Goal: Transaction & Acquisition: Purchase product/service

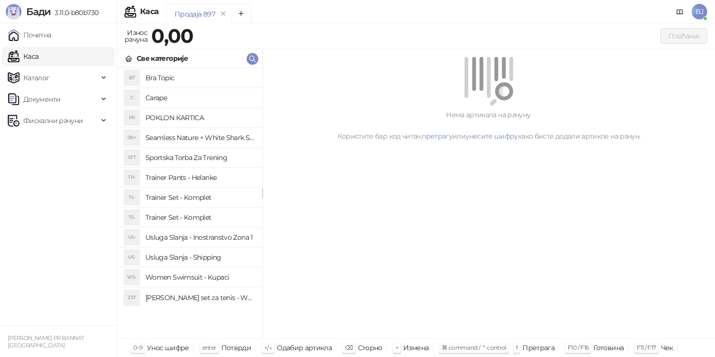
click at [53, 173] on ul "Почетна Каса Каталог Документи Фискални рачуни" at bounding box center [58, 174] width 117 height 302
click at [58, 209] on ul "Почетна Каса Каталог Документи Фискални рачуни" at bounding box center [58, 174] width 117 height 302
click at [74, 217] on ul "Почетна Каса Каталог Документи Фискални рачуни" at bounding box center [58, 174] width 117 height 302
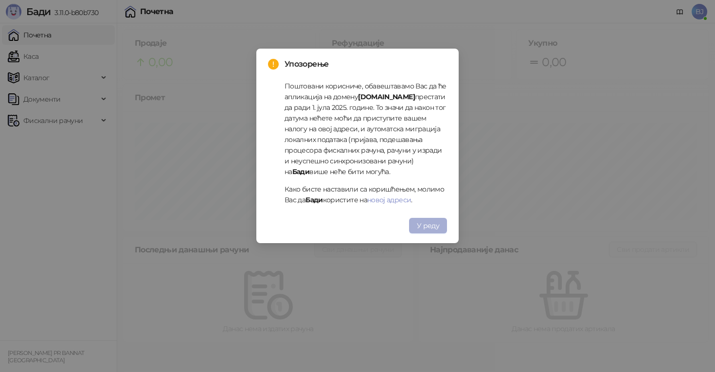
click at [430, 232] on button "У реду" at bounding box center [428, 226] width 38 height 16
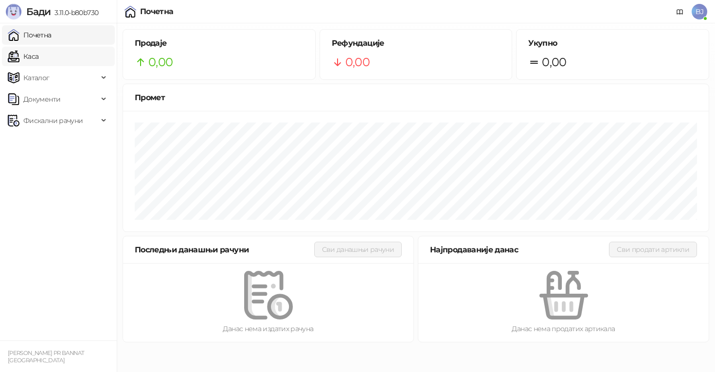
click at [38, 64] on link "Каса" at bounding box center [23, 56] width 31 height 19
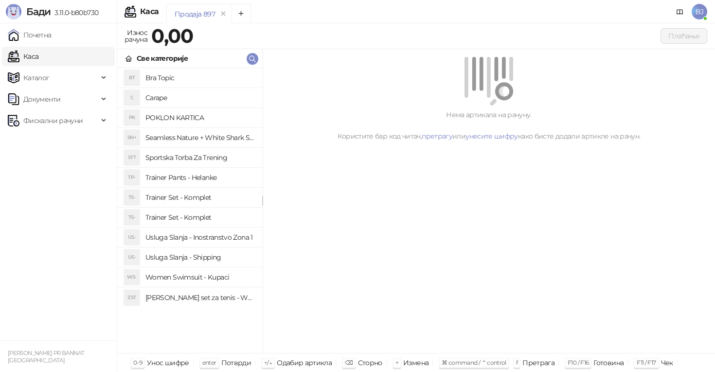
click at [208, 182] on h4 "Trainer Pants - Helanke" at bounding box center [199, 178] width 109 height 16
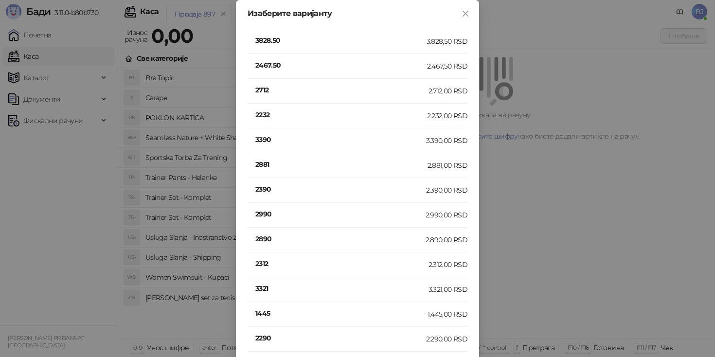
scroll to position [209, 0]
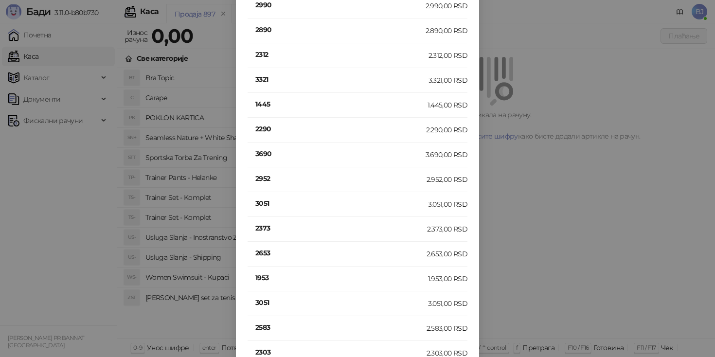
click at [267, 183] on h4 "2952" at bounding box center [340, 178] width 171 height 11
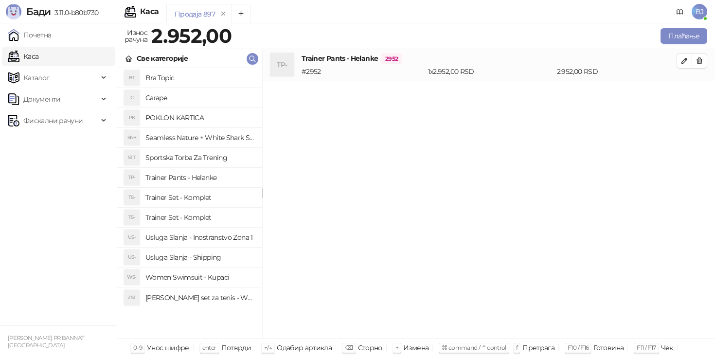
scroll to position [0, 0]
click at [210, 177] on h4 "Trainer Pants - Helanke" at bounding box center [199, 178] width 109 height 16
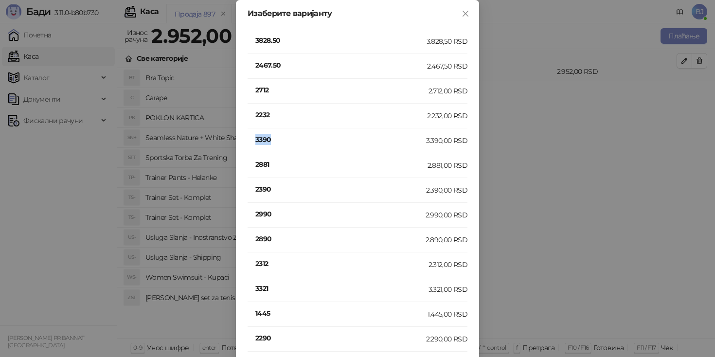
click at [265, 141] on h4 "3390" at bounding box center [340, 139] width 171 height 11
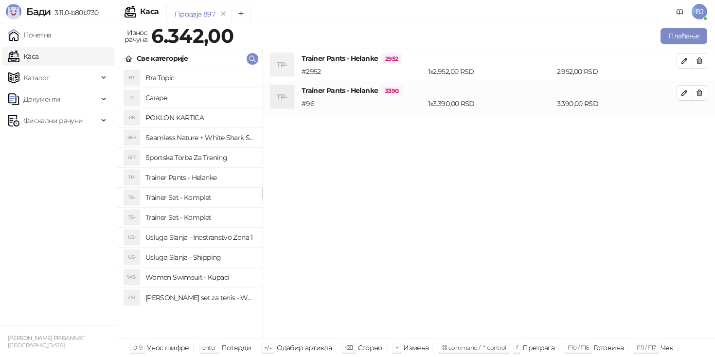
click at [199, 263] on h4 "Usluga Slanja - Shipping" at bounding box center [199, 257] width 109 height 16
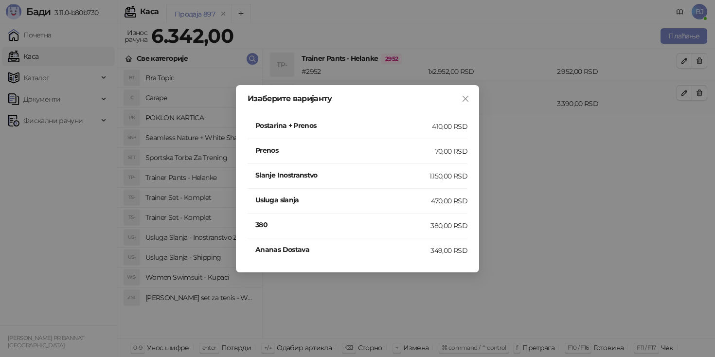
click at [417, 122] on h4 "Postarina + Prenos" at bounding box center [343, 125] width 177 height 11
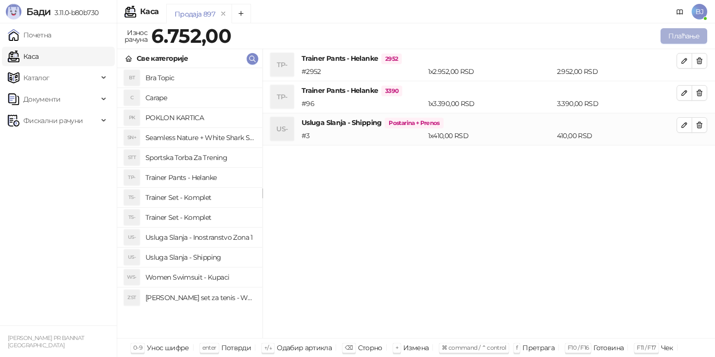
click at [691, 37] on button "Плаћање" at bounding box center [683, 36] width 47 height 16
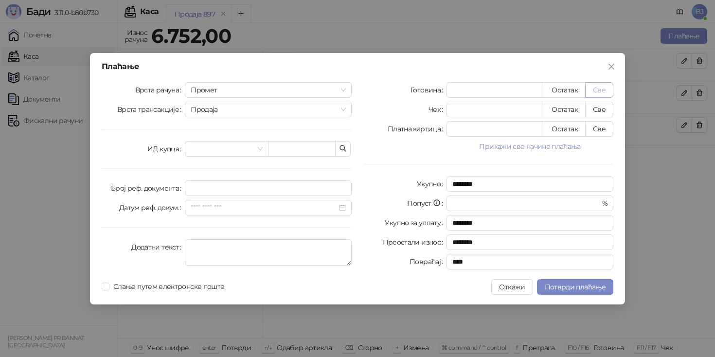
click at [601, 88] on button "Све" at bounding box center [599, 90] width 28 height 16
type input "****"
click at [570, 288] on span "Потврди плаћање" at bounding box center [575, 287] width 61 height 9
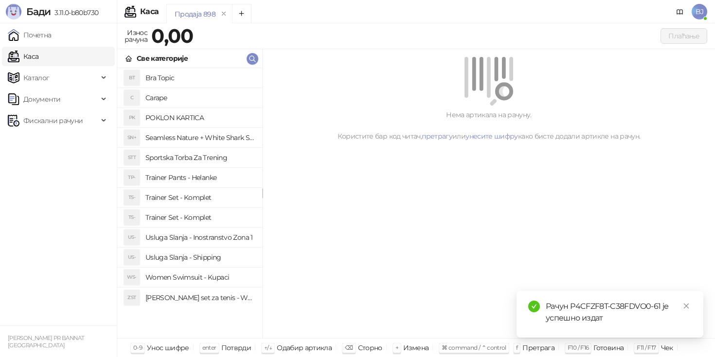
click at [432, 190] on div "Нема артикала на рачуну. Користите бар код читач, претрагу или унесите шифру ка…" at bounding box center [489, 193] width 452 height 289
click at [687, 306] on icon "close" at bounding box center [686, 305] width 7 height 7
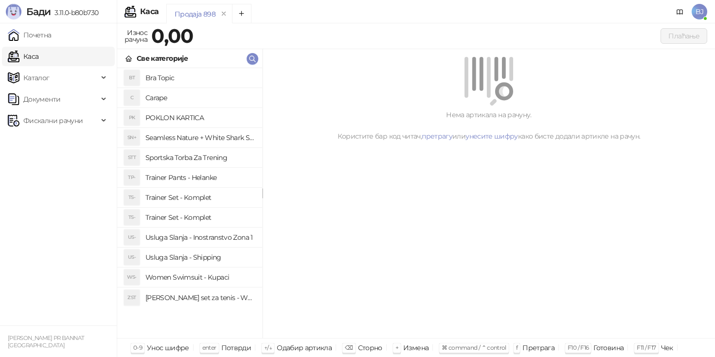
click at [429, 226] on div "Нема артикала на рачуну. Користите бар код читач, претрагу или унесите шифру ка…" at bounding box center [489, 193] width 452 height 289
click at [213, 214] on h4 "Trainer Set - Komplet" at bounding box center [199, 218] width 109 height 16
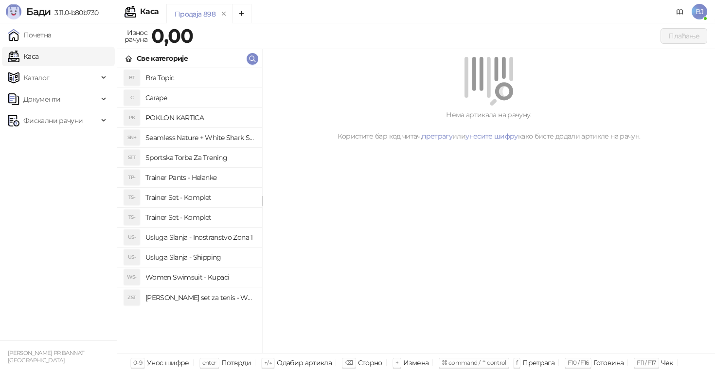
click at [193, 199] on h4 "Trainer Set - Komplet" at bounding box center [199, 198] width 109 height 16
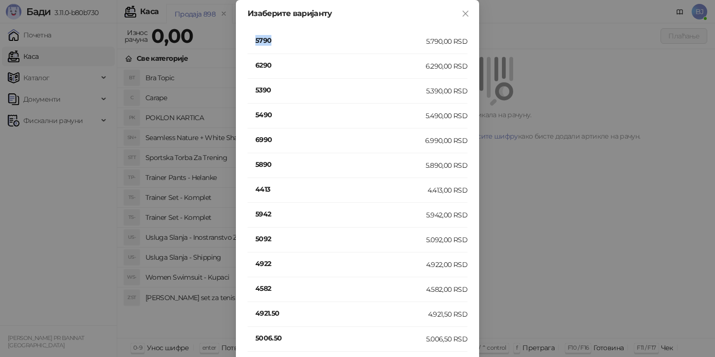
click at [265, 42] on h4 "5790" at bounding box center [340, 40] width 171 height 11
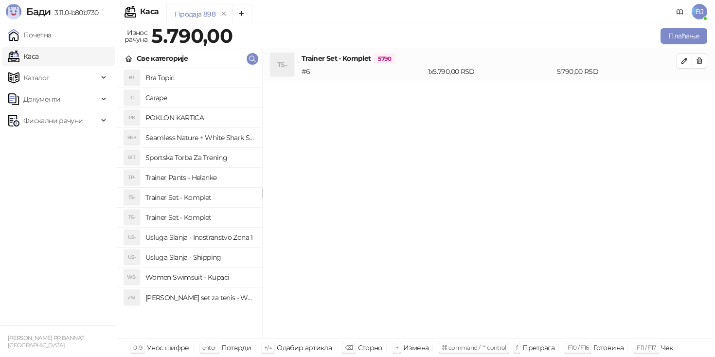
click at [210, 260] on h4 "Usluga Slanja - Shipping" at bounding box center [199, 257] width 109 height 16
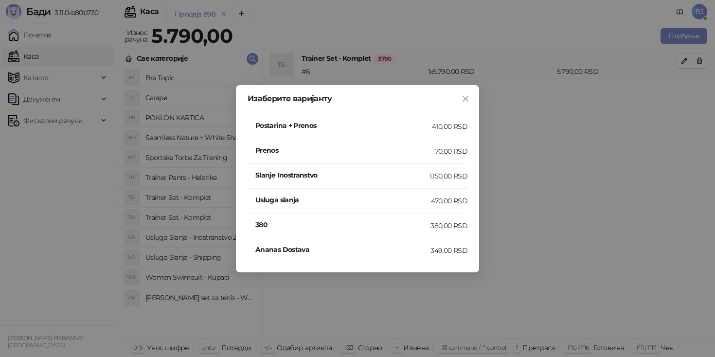
click at [379, 128] on h4 "Postarina + Prenos" at bounding box center [343, 125] width 177 height 11
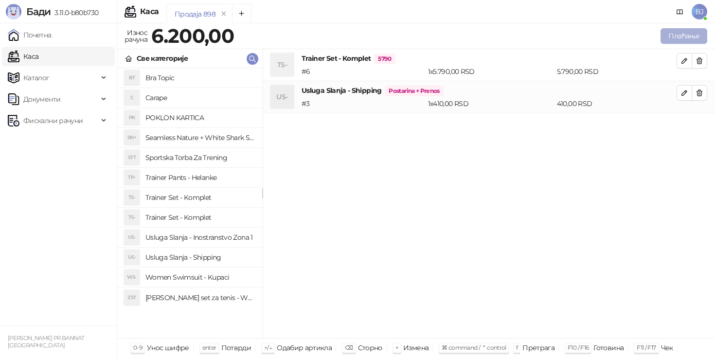
click at [690, 29] on button "Плаћање" at bounding box center [683, 36] width 47 height 16
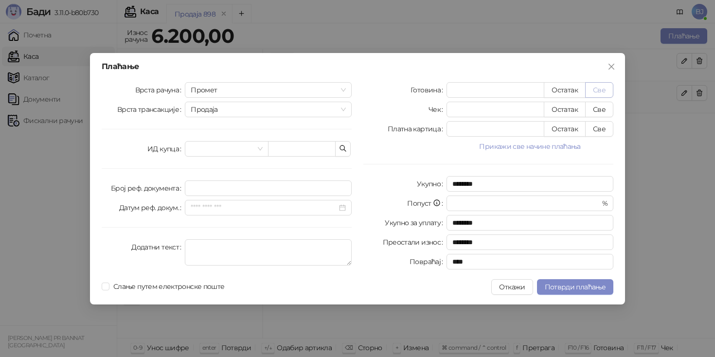
click at [605, 86] on button "Све" at bounding box center [599, 90] width 28 height 16
type input "****"
click at [563, 283] on span "Потврди плаћање" at bounding box center [575, 287] width 61 height 9
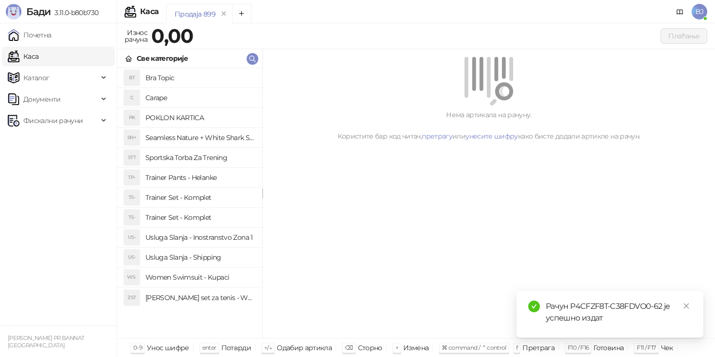
click at [217, 197] on h4 "Trainer Set - Komplet" at bounding box center [199, 198] width 109 height 16
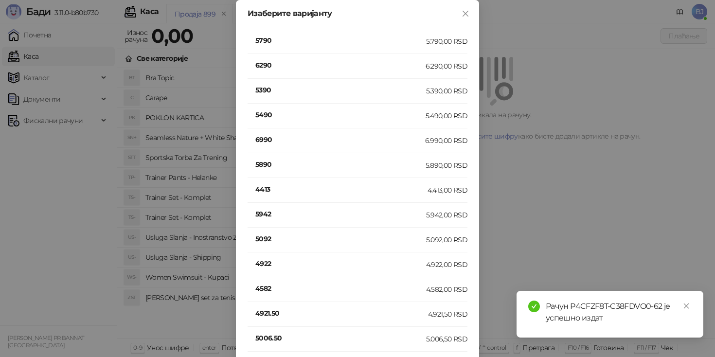
scroll to position [184, 0]
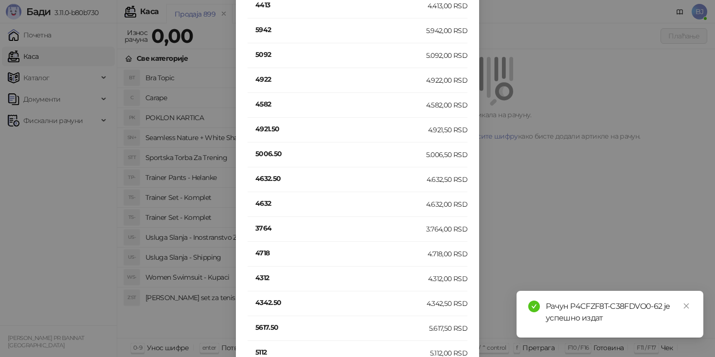
click at [268, 204] on h4 "4632" at bounding box center [340, 203] width 171 height 11
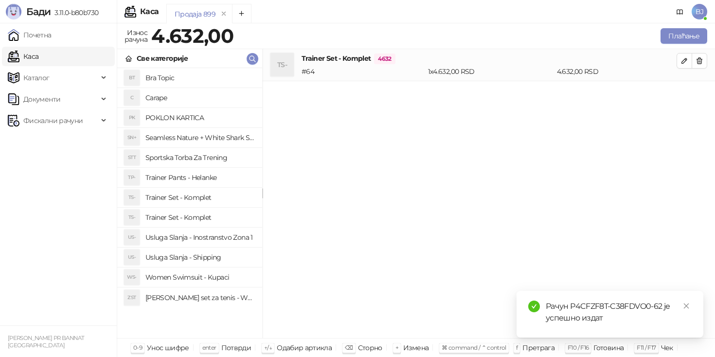
click at [210, 258] on h4 "Usluga Slanja - Shipping" at bounding box center [199, 257] width 109 height 16
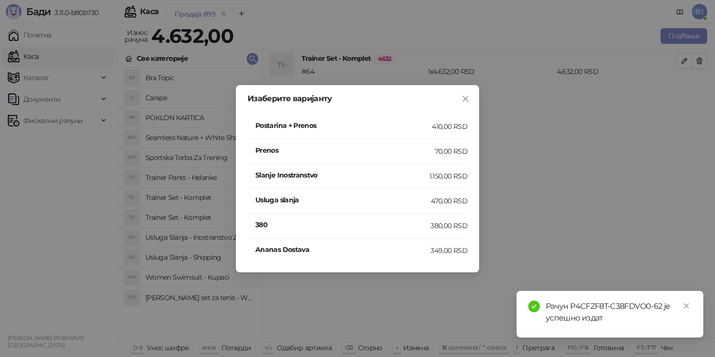
click at [406, 129] on h4 "Postarina + Prenos" at bounding box center [343, 125] width 177 height 11
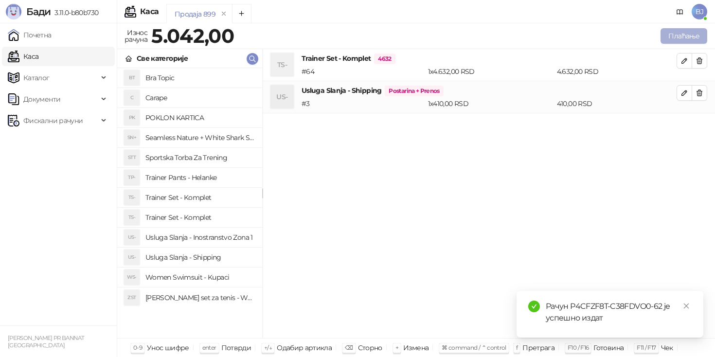
click at [671, 39] on button "Плаћање" at bounding box center [683, 36] width 47 height 16
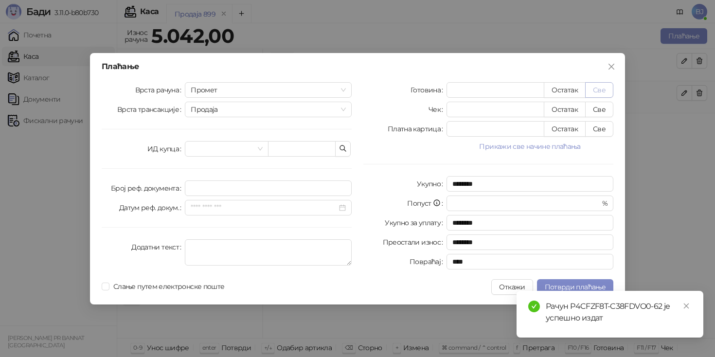
click at [606, 89] on button "Све" at bounding box center [599, 90] width 28 height 16
type input "****"
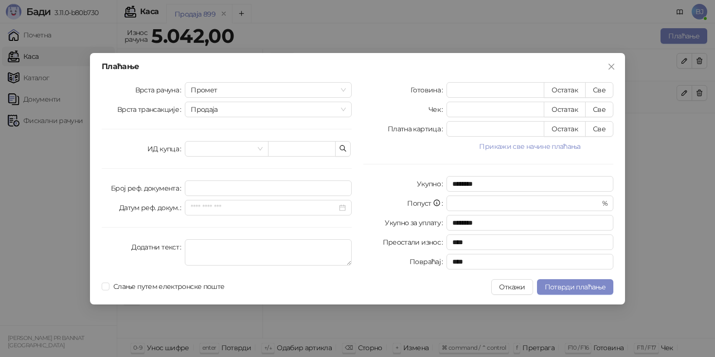
click at [557, 278] on div "Плаћање Врста рачуна Промет Врста трансакције Продаја ИД купца Број реф. докуме…" at bounding box center [357, 178] width 535 height 251
click at [557, 285] on span "Потврди плаћање" at bounding box center [575, 287] width 61 height 9
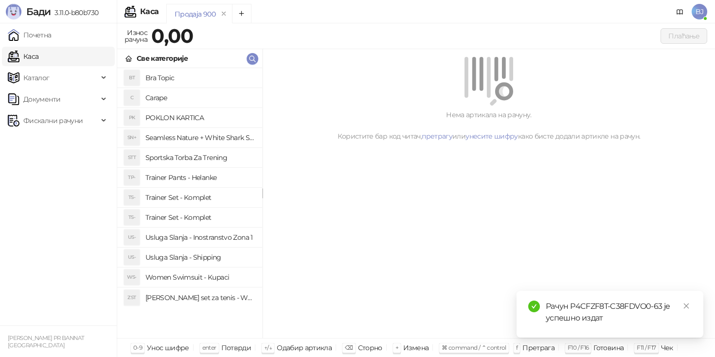
click at [200, 217] on h4 "Trainer Set - Komplet" at bounding box center [199, 218] width 109 height 16
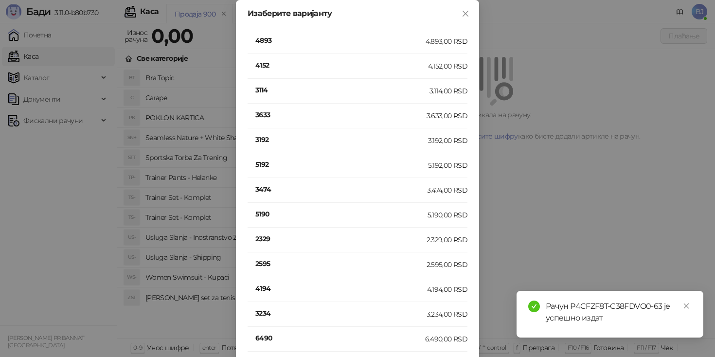
click at [262, 114] on h4 "3633" at bounding box center [340, 114] width 171 height 11
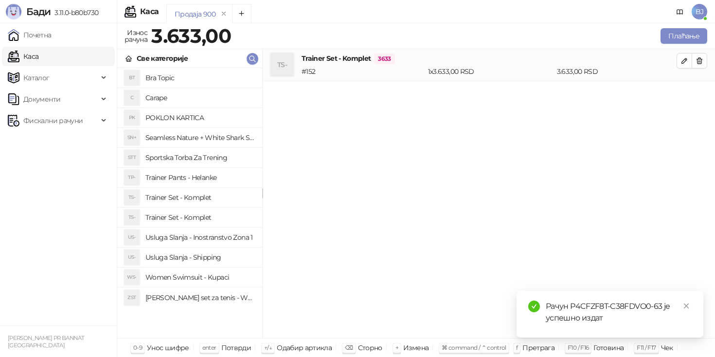
click at [226, 260] on h4 "Usluga Slanja - Shipping" at bounding box center [199, 257] width 109 height 16
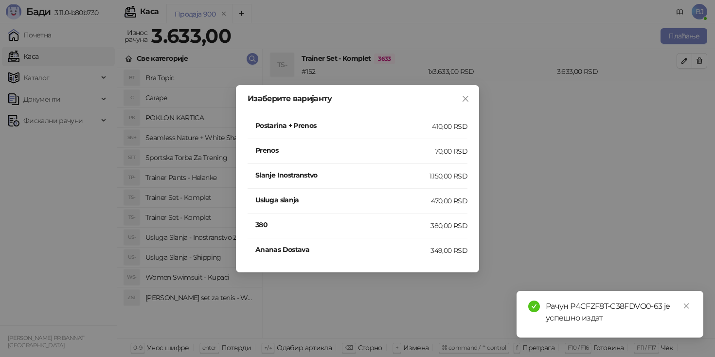
click at [386, 124] on h4 "Postarina + Prenos" at bounding box center [343, 125] width 177 height 11
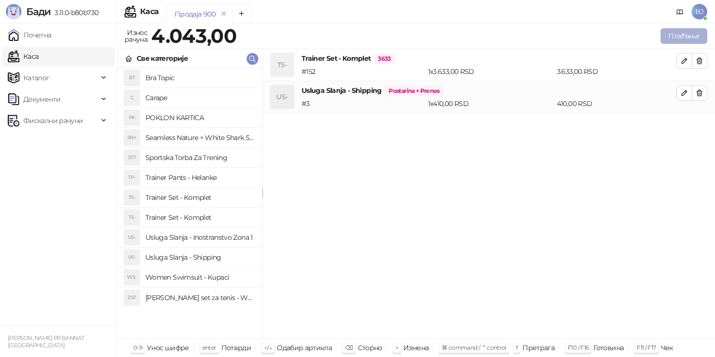
click at [677, 37] on button "Плаћање" at bounding box center [683, 36] width 47 height 16
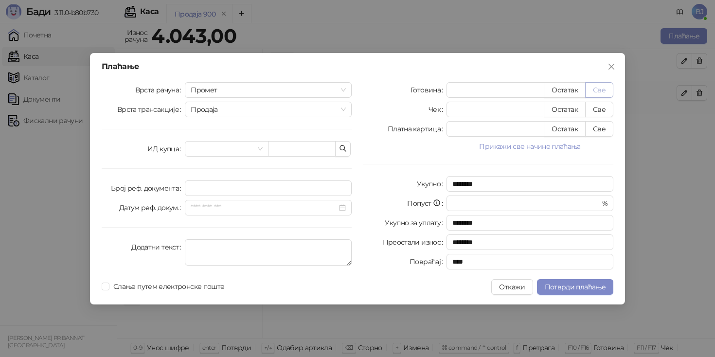
click at [601, 83] on button "Све" at bounding box center [599, 90] width 28 height 16
type input "****"
click at [576, 290] on span "Потврди плаћање" at bounding box center [575, 287] width 61 height 9
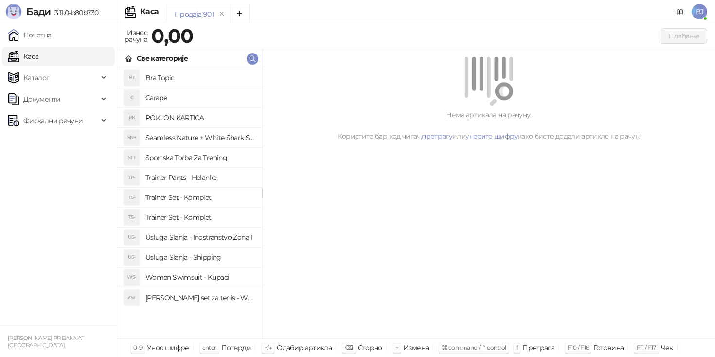
click at [219, 258] on h4 "Usluga Slanja - Shipping" at bounding box center [199, 257] width 109 height 16
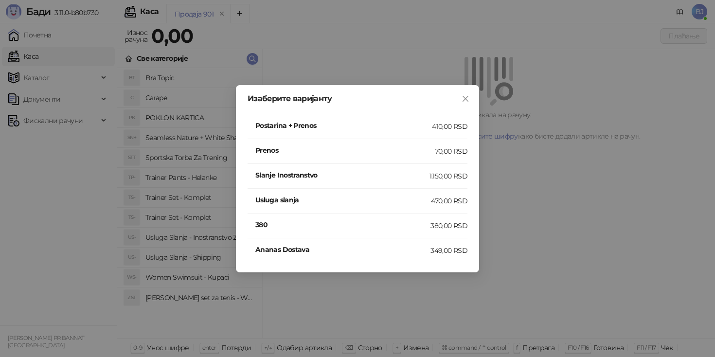
click at [385, 309] on div "Изаберите варијанту Postarina + Prenos 410,00 RSD Prenos 70,00 RSD Slanje Inost…" at bounding box center [357, 178] width 715 height 357
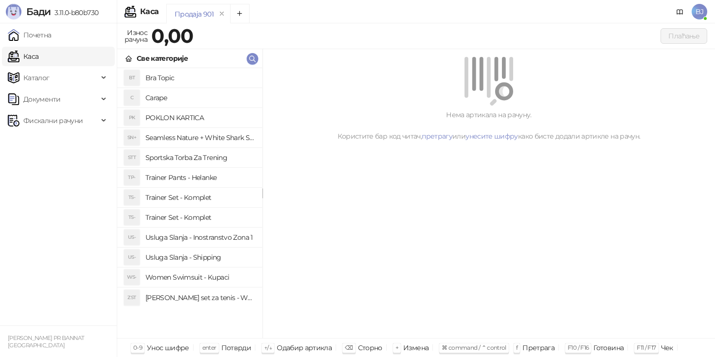
click at [215, 198] on h4 "Trainer Set - Komplet" at bounding box center [199, 198] width 109 height 16
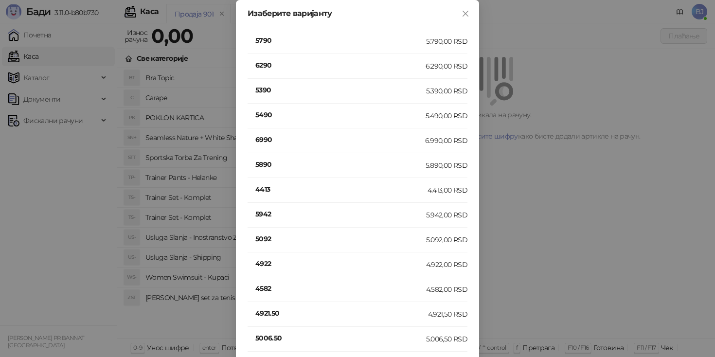
scroll to position [184, 0]
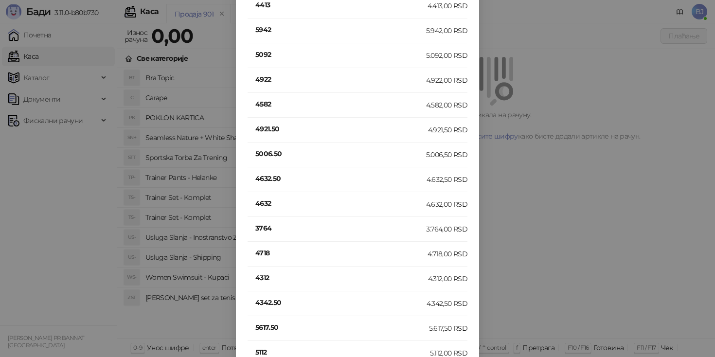
click at [265, 202] on h4 "4632" at bounding box center [340, 203] width 171 height 11
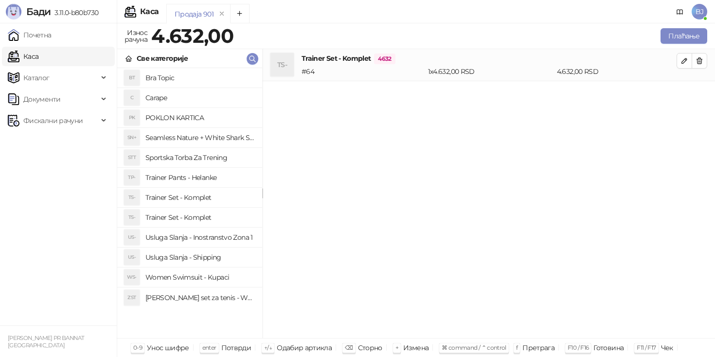
scroll to position [0, 0]
click at [213, 256] on h4 "Usluga Slanja - Shipping" at bounding box center [199, 257] width 109 height 16
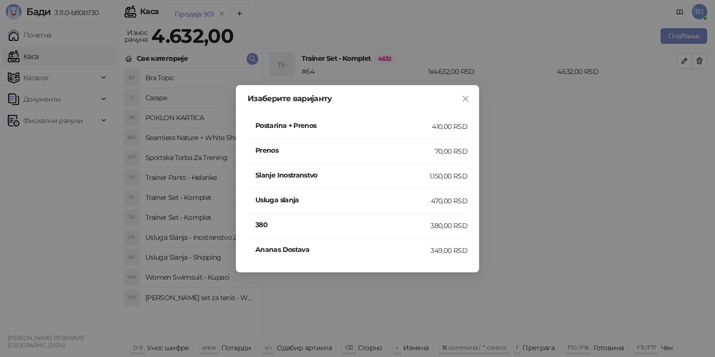
click at [426, 128] on h4 "Postarina + Prenos" at bounding box center [343, 125] width 177 height 11
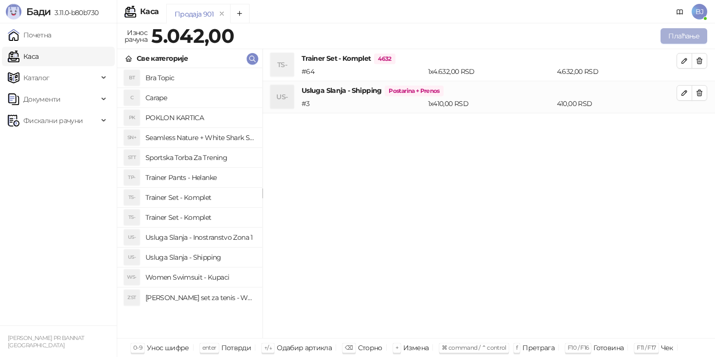
click at [684, 30] on button "Плаћање" at bounding box center [683, 36] width 47 height 16
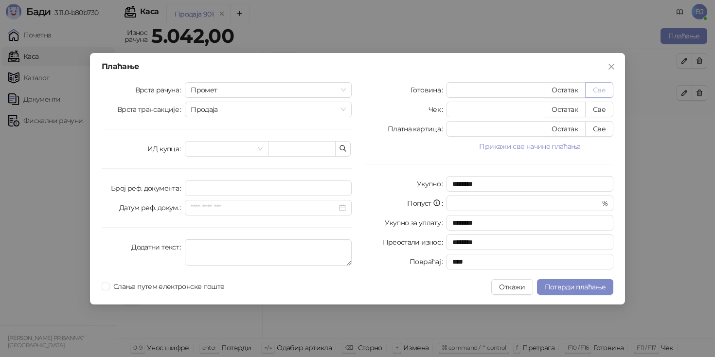
click at [601, 90] on button "Све" at bounding box center [599, 90] width 28 height 16
type input "****"
click at [585, 277] on div "Плаћање Врста рачуна Промет Врста трансакције Продаја ИД купца Број реф. докуме…" at bounding box center [357, 178] width 535 height 251
click at [585, 283] on span "Потврди плаћање" at bounding box center [575, 287] width 61 height 9
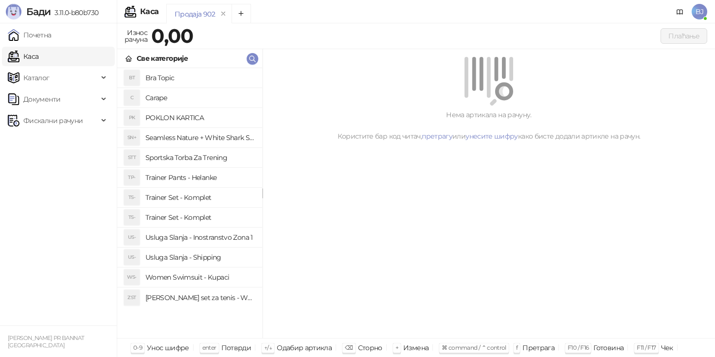
click at [197, 281] on h4 "Women Swimsuit - Kupaci" at bounding box center [199, 277] width 109 height 16
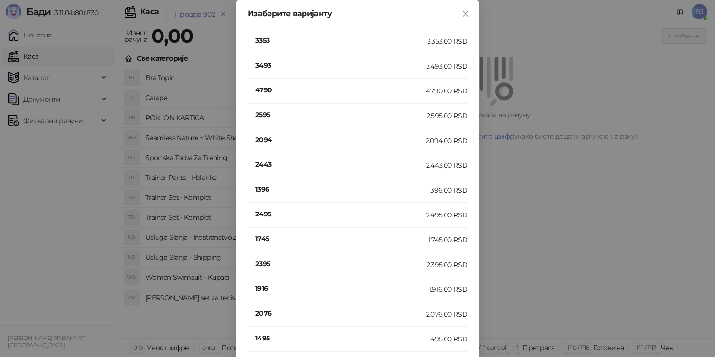
click at [269, 89] on h4 "4790" at bounding box center [340, 90] width 170 height 11
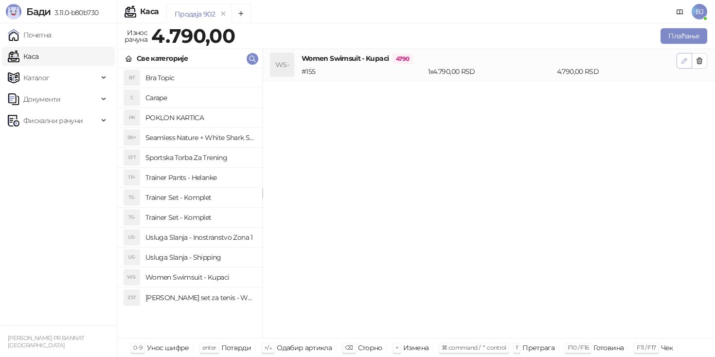
click at [683, 61] on icon "button" at bounding box center [684, 60] width 5 height 5
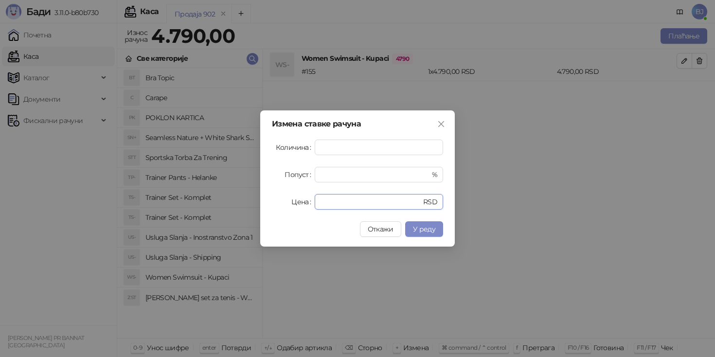
drag, startPoint x: 344, startPoint y: 199, endPoint x: 302, endPoint y: 199, distance: 41.3
click at [302, 199] on div "Цена **** RSD" at bounding box center [357, 202] width 171 height 16
type input "****"
click at [426, 225] on span "У реду" at bounding box center [424, 229] width 22 height 9
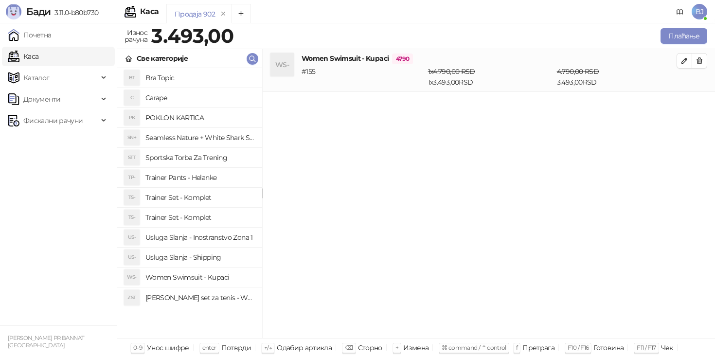
click at [234, 259] on h4 "Usluga Slanja - Shipping" at bounding box center [199, 257] width 109 height 16
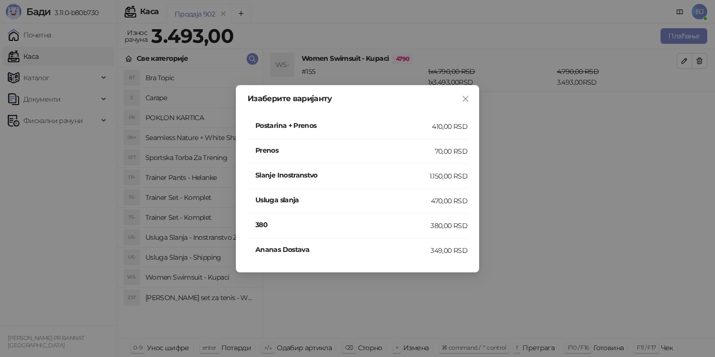
click at [427, 125] on h4 "Postarina + Prenos" at bounding box center [343, 125] width 177 height 11
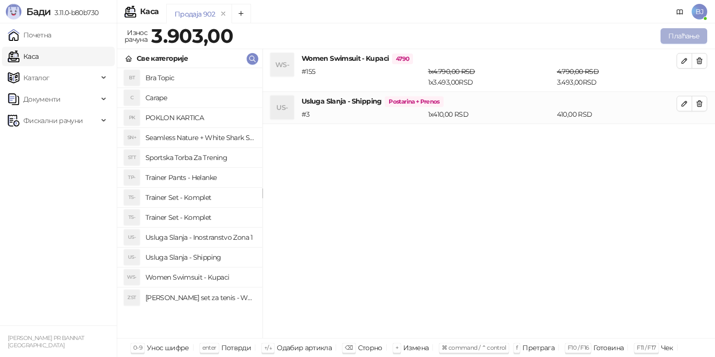
click at [677, 42] on button "Плаћање" at bounding box center [683, 36] width 47 height 16
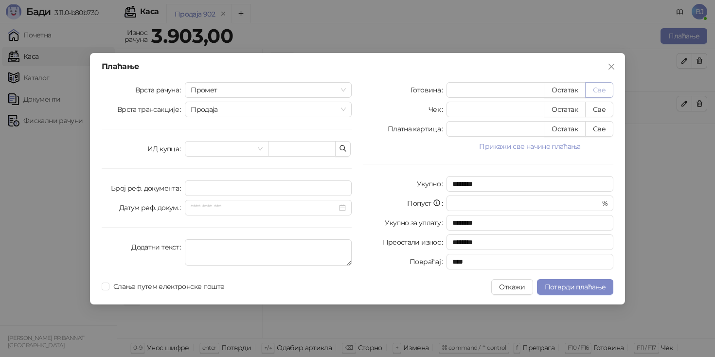
click at [602, 90] on button "Све" at bounding box center [599, 90] width 28 height 16
type input "****"
click at [575, 284] on span "Потврди плаћање" at bounding box center [575, 287] width 61 height 9
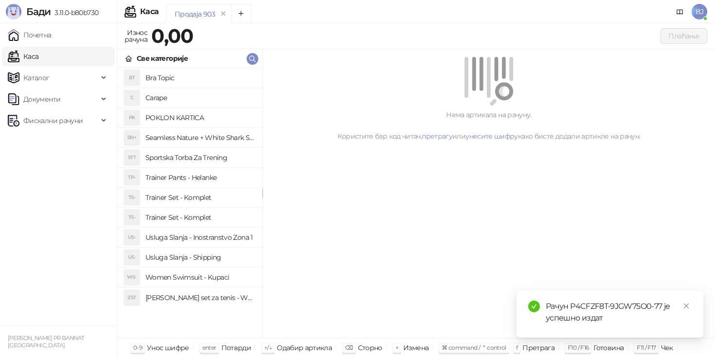
click at [213, 216] on h4 "Trainer Set - Komplet" at bounding box center [199, 218] width 109 height 16
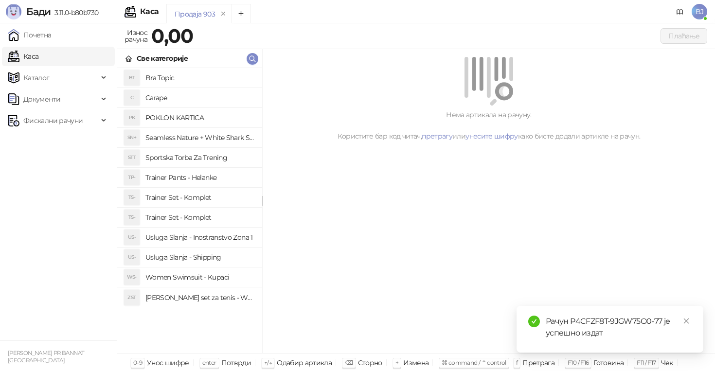
click at [201, 204] on h4 "Trainer Set - Komplet" at bounding box center [199, 198] width 109 height 16
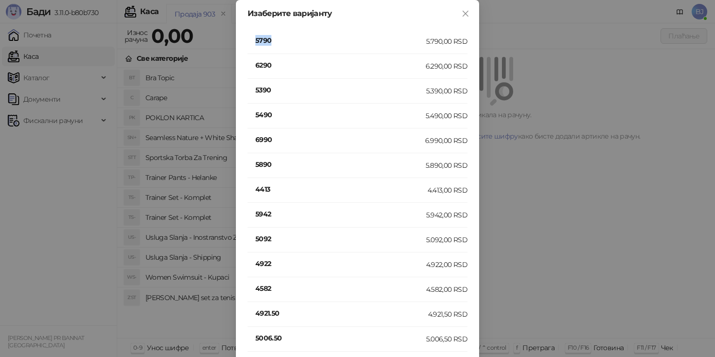
click at [265, 38] on h4 "5790" at bounding box center [340, 40] width 171 height 11
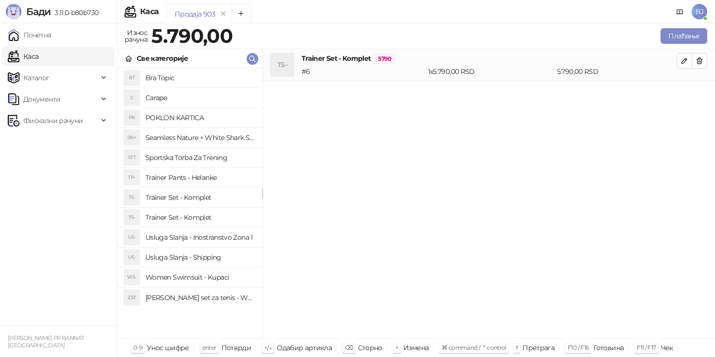
click at [218, 258] on h4 "Usluga Slanja - Shipping" at bounding box center [199, 257] width 109 height 16
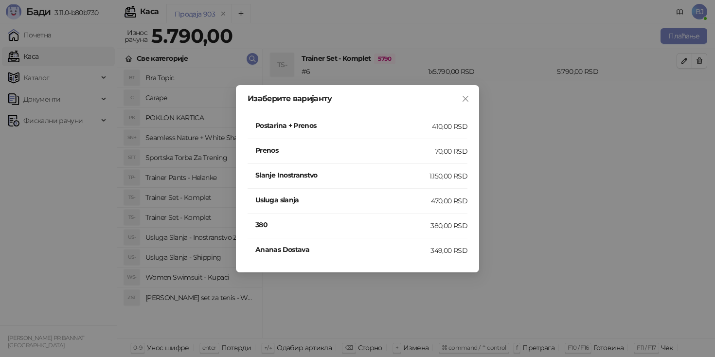
click at [436, 128] on div "410,00 RSD" at bounding box center [449, 126] width 35 height 11
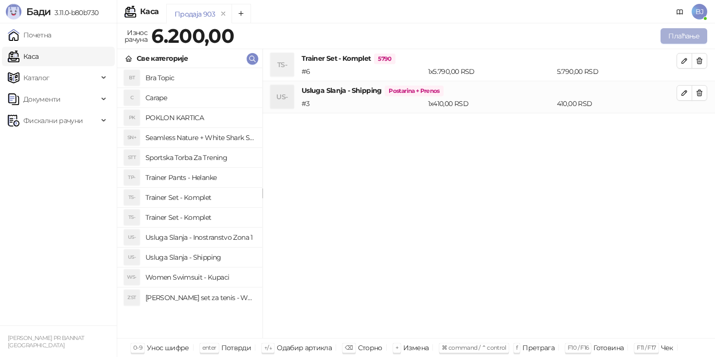
click at [688, 34] on button "Плаћање" at bounding box center [683, 36] width 47 height 16
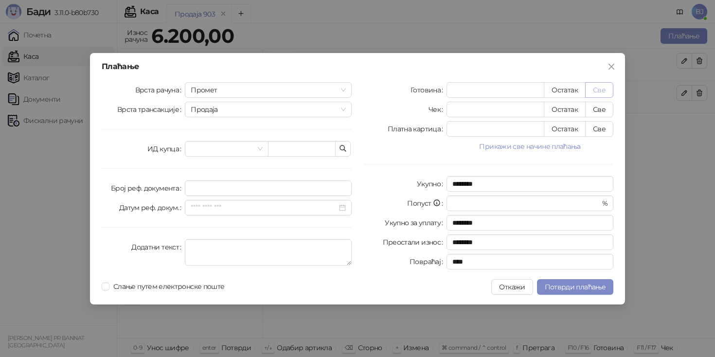
click at [606, 89] on button "Све" at bounding box center [599, 90] width 28 height 16
type input "****"
click at [570, 291] on span "Потврди плаћање" at bounding box center [575, 287] width 61 height 9
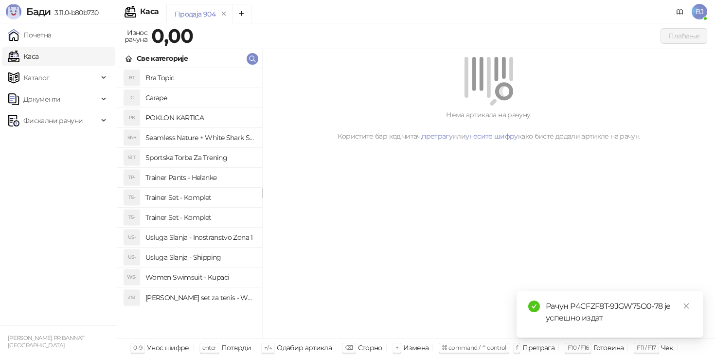
click at [212, 197] on h4 "Trainer Set - Komplet" at bounding box center [199, 198] width 109 height 16
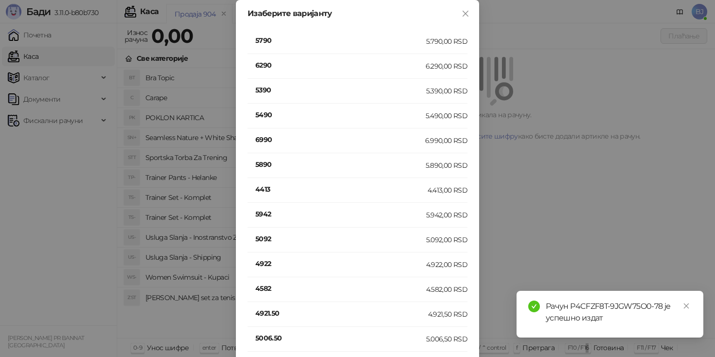
scroll to position [581, 0]
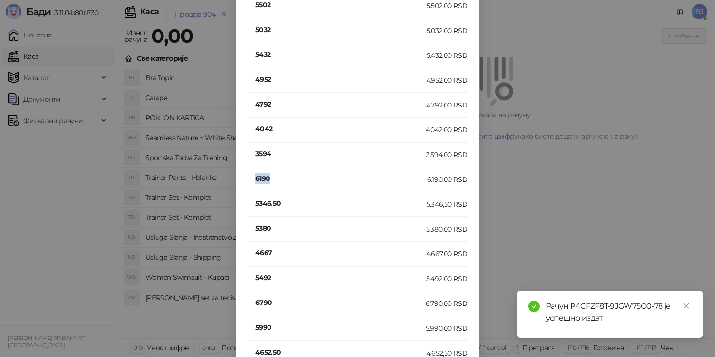
click at [261, 176] on h4 "6190" at bounding box center [341, 178] width 172 height 11
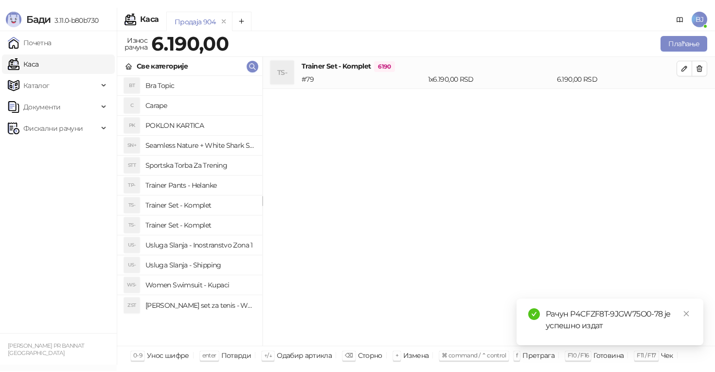
scroll to position [0, 0]
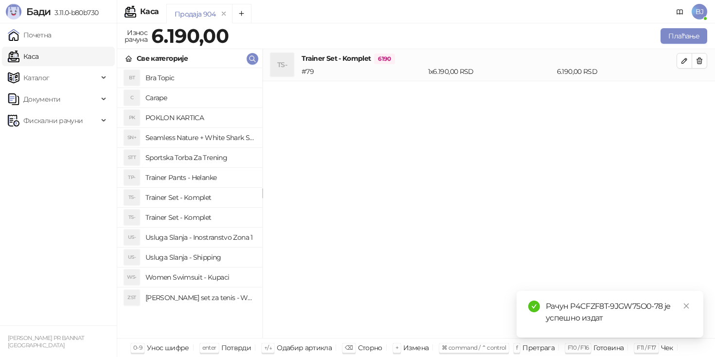
click at [198, 254] on h4 "Usluga Slanja - Shipping" at bounding box center [199, 257] width 109 height 16
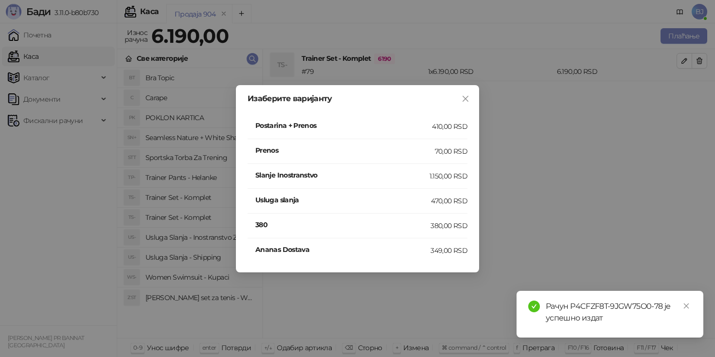
click at [389, 131] on div "Postarina + Prenos" at bounding box center [343, 126] width 177 height 13
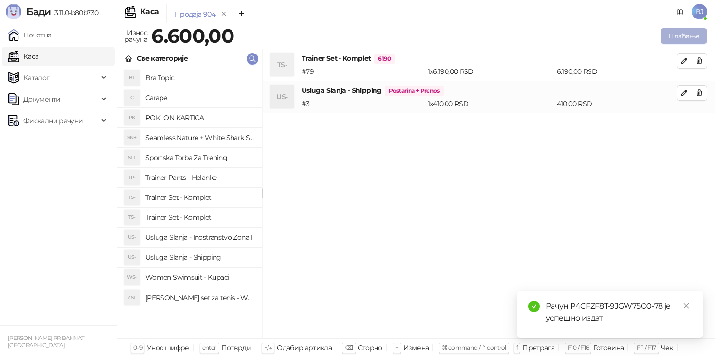
click at [680, 36] on button "Плаћање" at bounding box center [683, 36] width 47 height 16
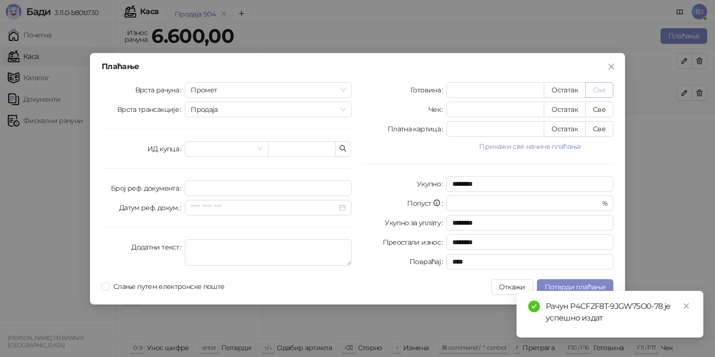
click at [598, 90] on button "Све" at bounding box center [599, 90] width 28 height 16
type input "****"
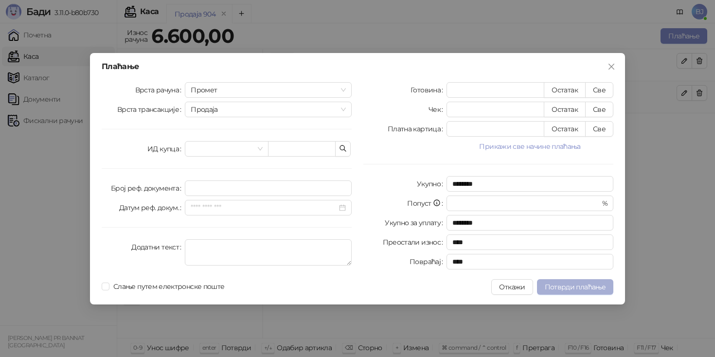
click at [577, 290] on span "Потврди плаћање" at bounding box center [575, 287] width 61 height 9
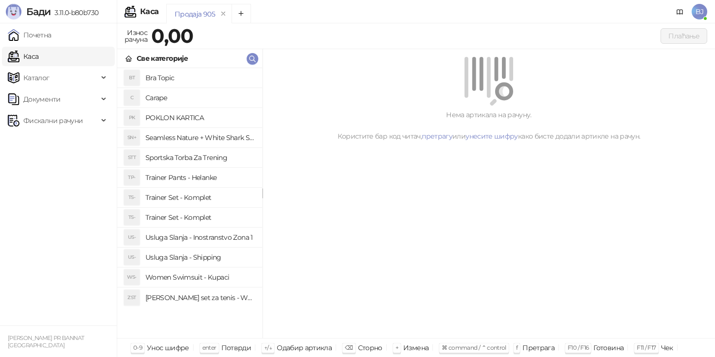
click at [189, 221] on h4 "Trainer Set - Komplet" at bounding box center [199, 218] width 109 height 16
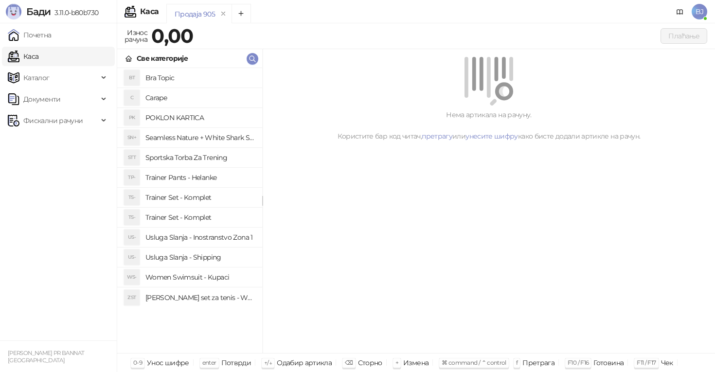
click at [197, 204] on h4 "Trainer Set - Komplet" at bounding box center [199, 198] width 109 height 16
click at [0, 0] on div "Изаберите варијанту 4893 4.893,00 RSD 4152 4.152,00 RSD 3114 3.114,00 RSD 3633 …" at bounding box center [0, 0] width 0 height 0
click at [197, 204] on h4 "Trainer Set - Komplet" at bounding box center [199, 198] width 109 height 16
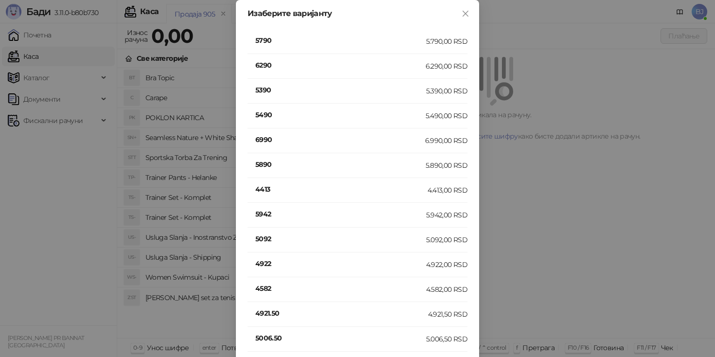
click at [265, 40] on h4 "5790" at bounding box center [340, 40] width 171 height 11
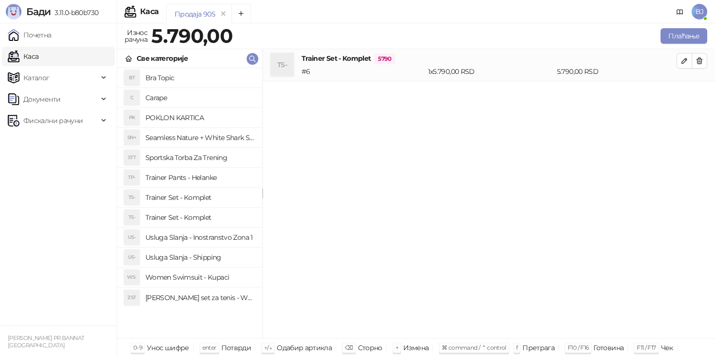
click at [214, 219] on h4 "Trainer Set - Komplet" at bounding box center [199, 218] width 109 height 16
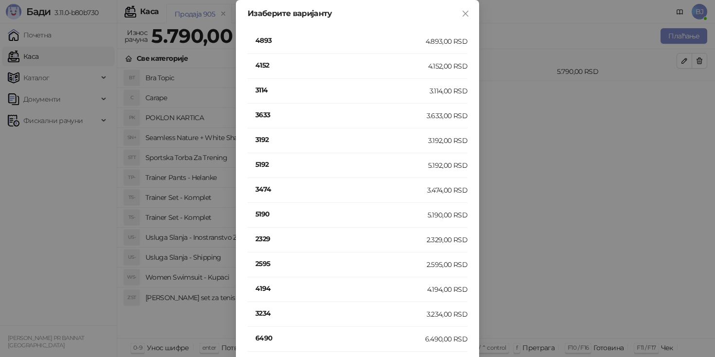
click at [260, 312] on h4 "3234" at bounding box center [340, 313] width 171 height 11
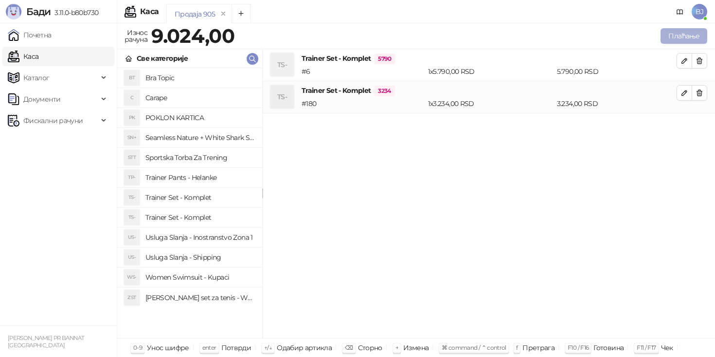
click at [669, 39] on button "Плаћање" at bounding box center [683, 36] width 47 height 16
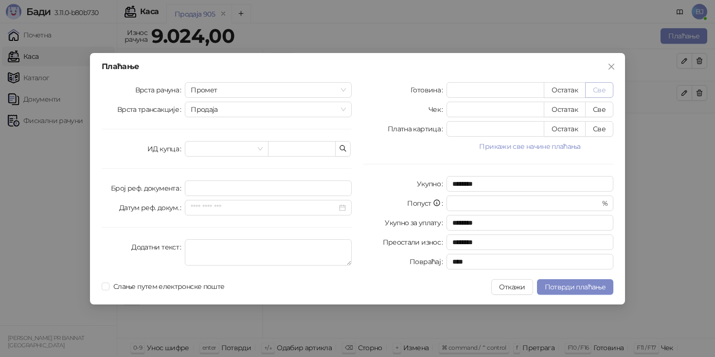
click at [607, 86] on button "Све" at bounding box center [599, 90] width 28 height 16
type input "****"
click at [612, 67] on icon "close" at bounding box center [611, 67] width 8 height 8
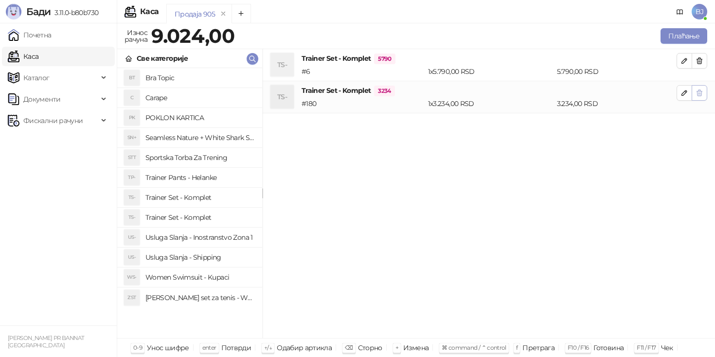
click at [699, 91] on icon "button" at bounding box center [699, 93] width 8 height 8
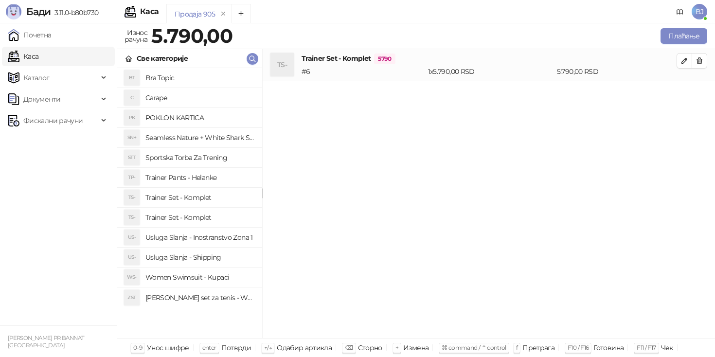
click at [699, 69] on li "TS- Trainer Set - Komplet 5790 # 6 1 x 5.790,00 RSD 5.790,00 RSD" at bounding box center [489, 65] width 452 height 32
click at [699, 67] on button "button" at bounding box center [699, 61] width 16 height 16
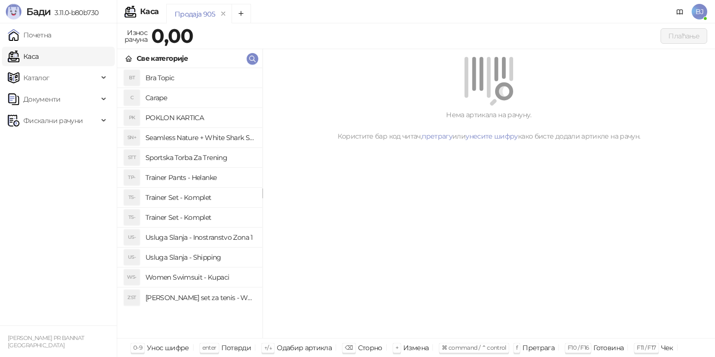
click at [214, 203] on h4 "Trainer Set - Komplet" at bounding box center [199, 198] width 109 height 16
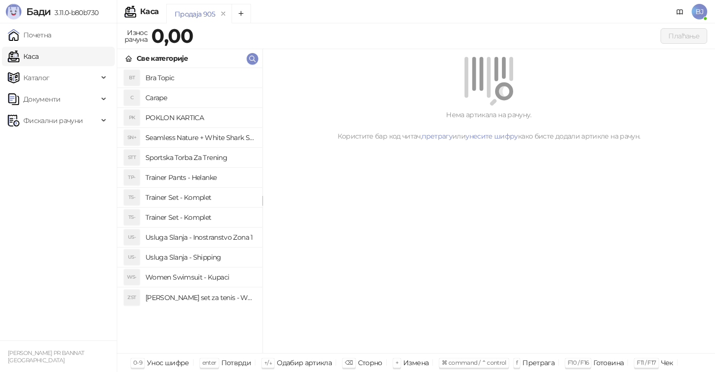
click at [200, 222] on h4 "Trainer Set - Komplet" at bounding box center [199, 218] width 109 height 16
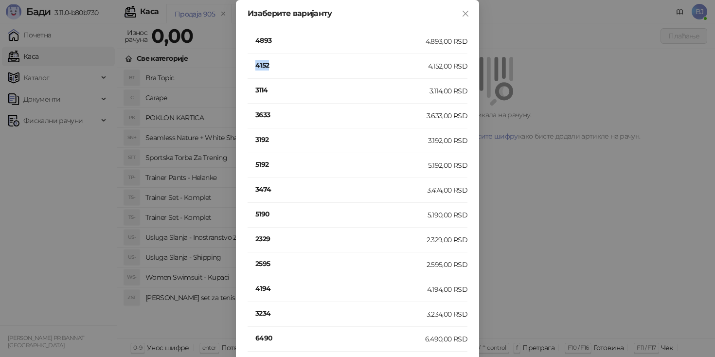
click at [261, 66] on h4 "4152" at bounding box center [341, 65] width 173 height 11
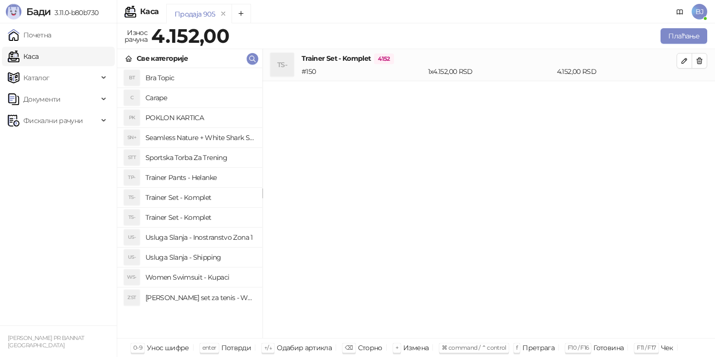
click at [188, 214] on h4 "Trainer Set - Komplet" at bounding box center [199, 218] width 109 height 16
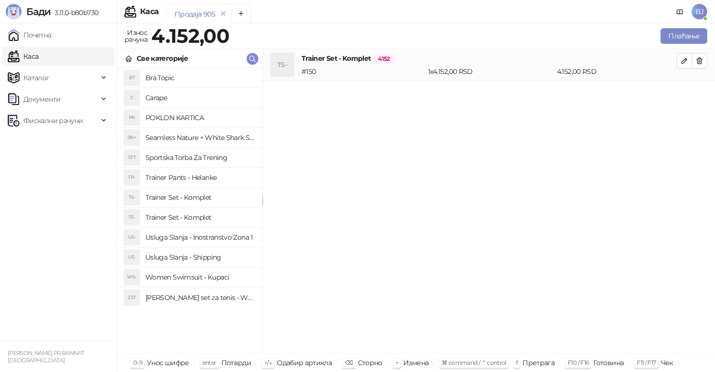
click at [193, 191] on h4 "Trainer Set - Komplet" at bounding box center [199, 198] width 109 height 16
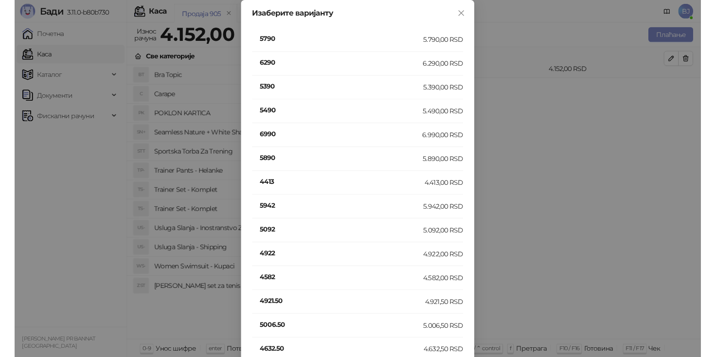
scroll to position [276, 0]
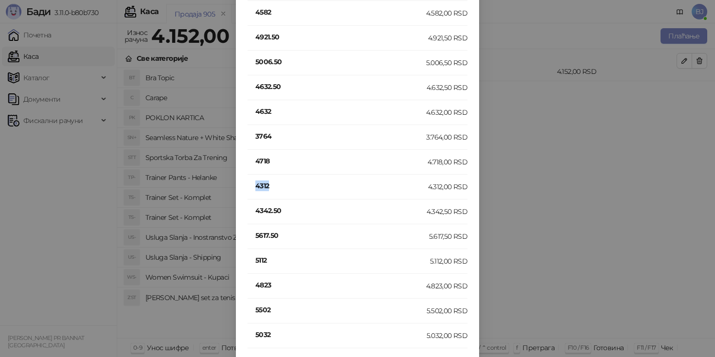
click at [262, 186] on h4 "4312" at bounding box center [341, 185] width 173 height 11
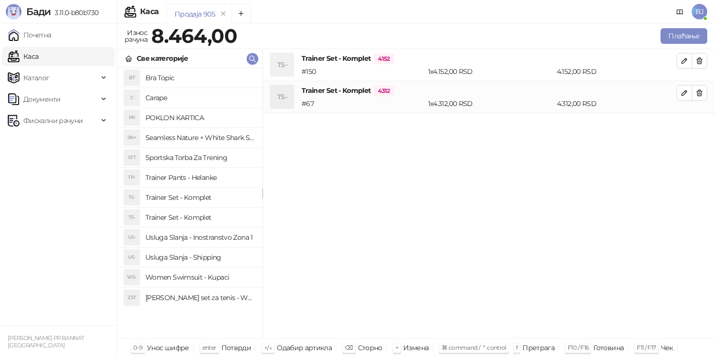
scroll to position [0, 0]
click at [678, 36] on button "Плаћање" at bounding box center [683, 36] width 47 height 16
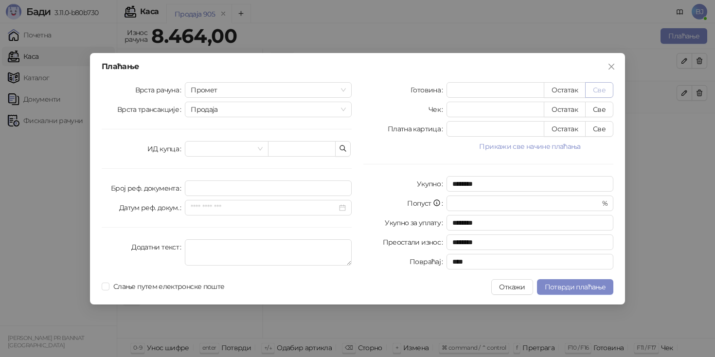
click at [605, 83] on button "Све" at bounding box center [599, 90] width 28 height 16
type input "****"
click at [611, 70] on icon "close" at bounding box center [611, 67] width 8 height 8
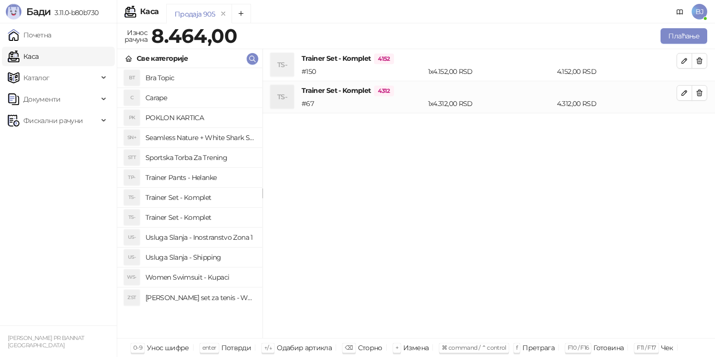
click at [207, 257] on h4 "Usluga Slanja - Shipping" at bounding box center [199, 257] width 109 height 16
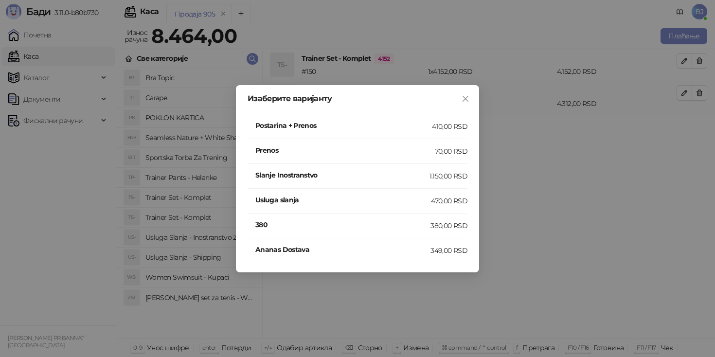
click at [445, 131] on div "410,00 RSD" at bounding box center [449, 126] width 35 height 11
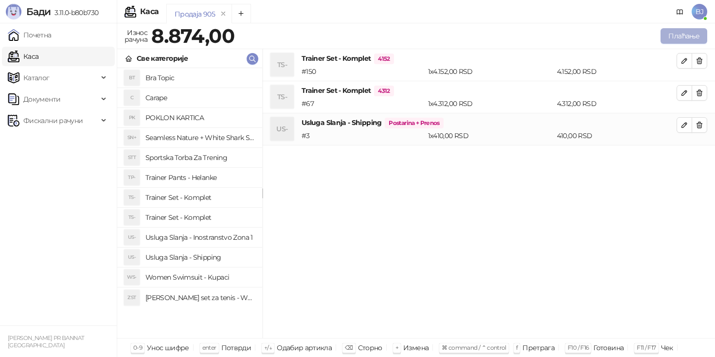
click at [665, 41] on button "Плаћање" at bounding box center [683, 36] width 47 height 16
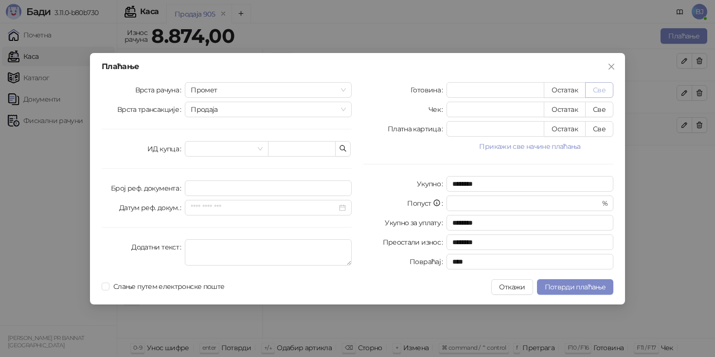
click at [606, 83] on button "Све" at bounding box center [599, 90] width 28 height 16
type input "****"
click at [582, 287] on span "Потврди плаћање" at bounding box center [575, 287] width 61 height 9
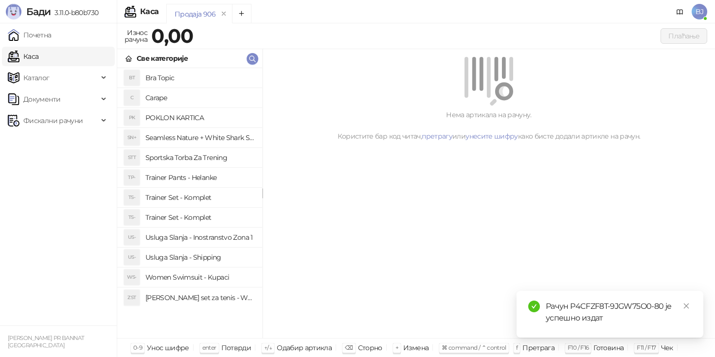
click at [215, 216] on h4 "Trainer Set - Komplet" at bounding box center [199, 218] width 109 height 16
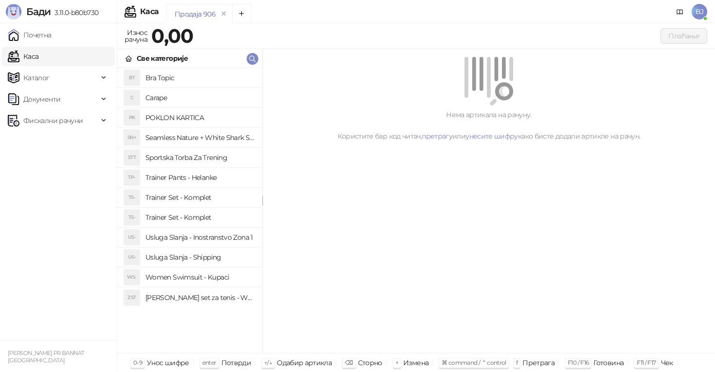
click at [202, 276] on h4 "Women Swimsuit - Kupaci" at bounding box center [199, 277] width 109 height 16
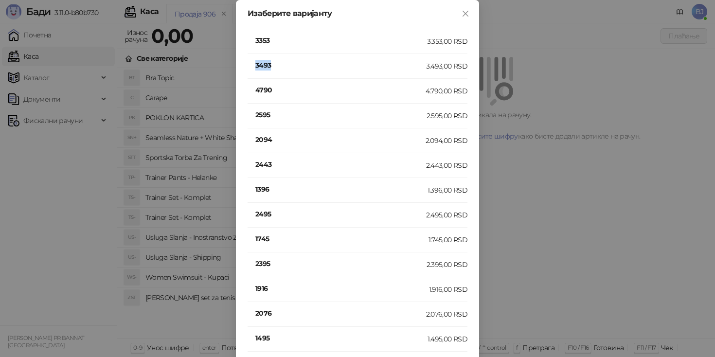
click at [266, 64] on h4 "3493" at bounding box center [340, 65] width 171 height 11
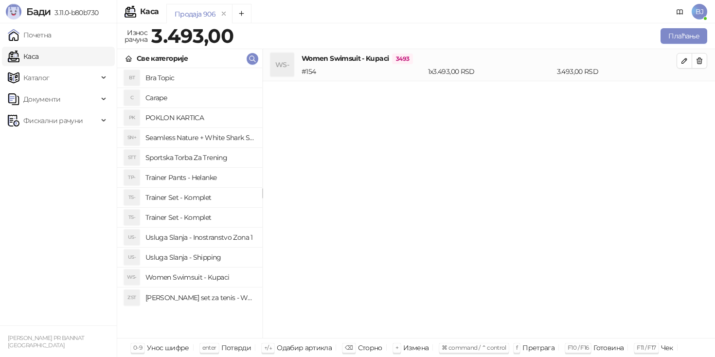
click at [218, 261] on h4 "Usluga Slanja - Shipping" at bounding box center [199, 257] width 109 height 16
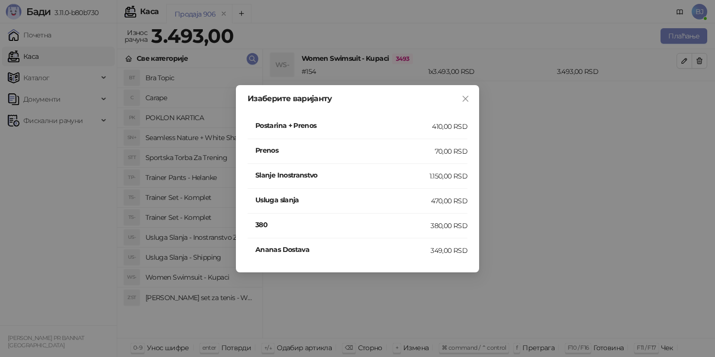
click at [421, 123] on h4 "Postarina + Prenos" at bounding box center [343, 125] width 177 height 11
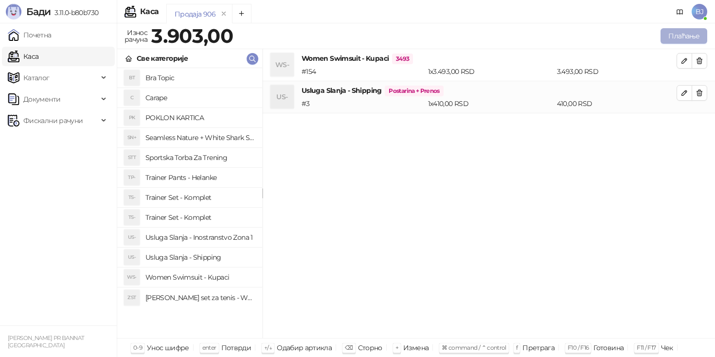
click at [677, 37] on button "Плаћање" at bounding box center [683, 36] width 47 height 16
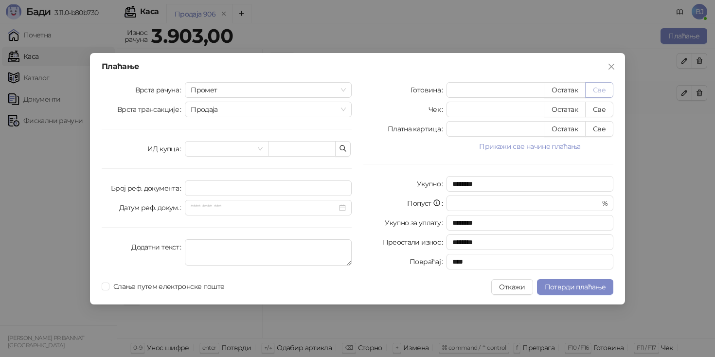
click at [595, 89] on button "Све" at bounding box center [599, 90] width 28 height 16
type input "****"
click at [575, 285] on span "Потврди плаћање" at bounding box center [575, 287] width 61 height 9
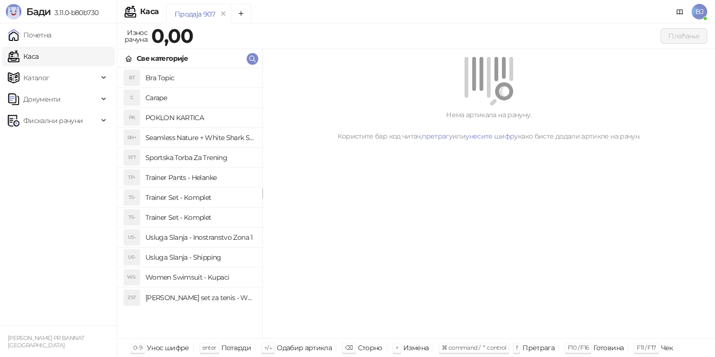
click at [227, 194] on h4 "Trainer Set - Komplet" at bounding box center [199, 198] width 109 height 16
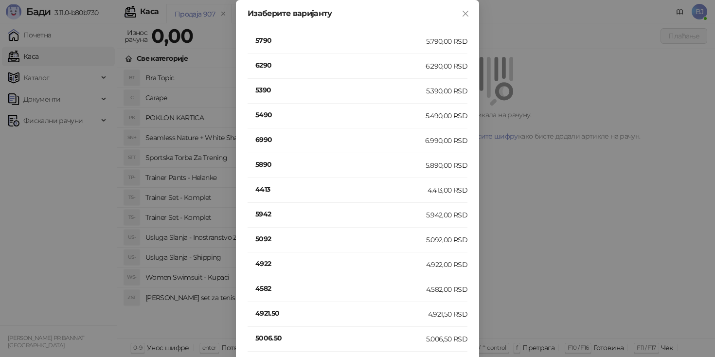
click at [275, 238] on h4 "5092" at bounding box center [340, 238] width 171 height 11
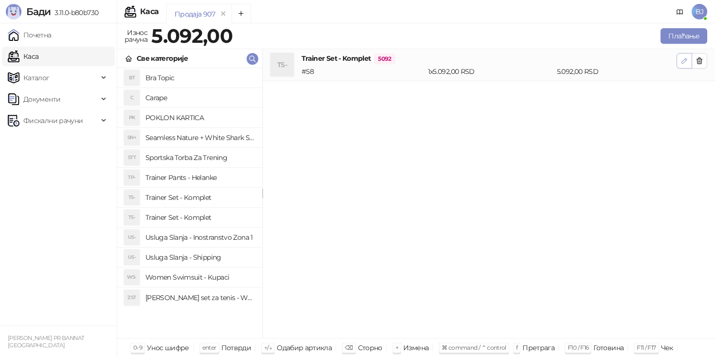
click at [686, 60] on icon "button" at bounding box center [684, 60] width 5 height 5
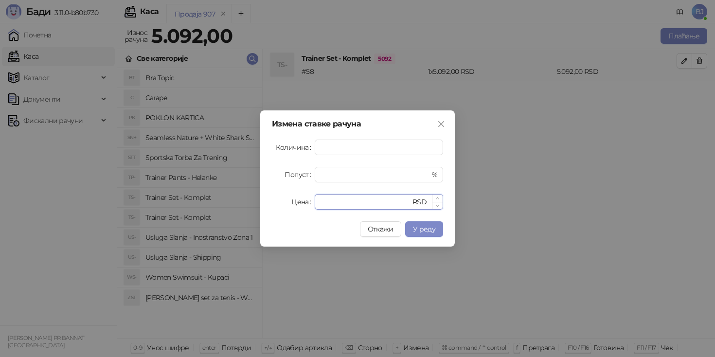
drag, startPoint x: 349, startPoint y: 198, endPoint x: 316, endPoint y: 198, distance: 32.6
click at [316, 198] on div "**** RSD" at bounding box center [379, 202] width 128 height 16
type input "****"
click at [437, 231] on button "У реду" at bounding box center [424, 229] width 38 height 16
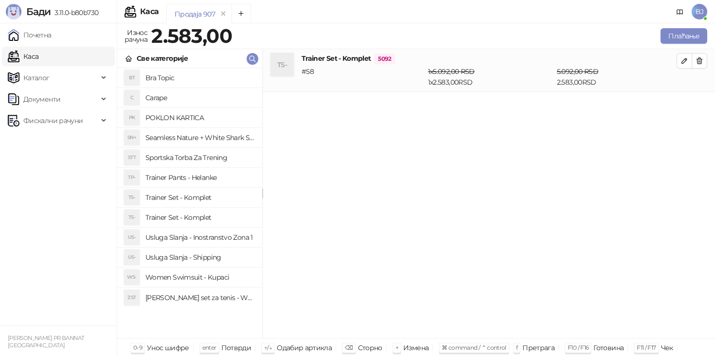
click at [216, 259] on h4 "Usluga Slanja - Shipping" at bounding box center [199, 257] width 109 height 16
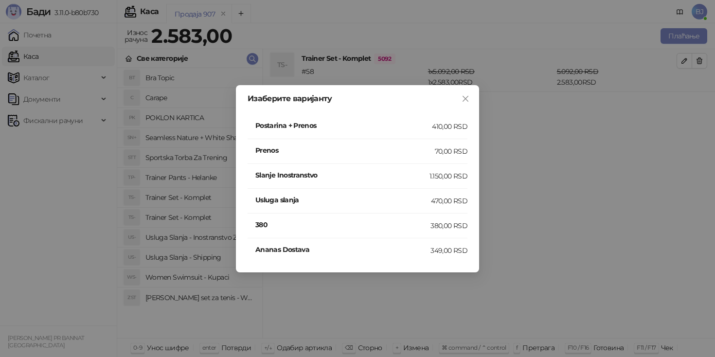
click at [433, 127] on div "410,00 RSD" at bounding box center [449, 126] width 35 height 11
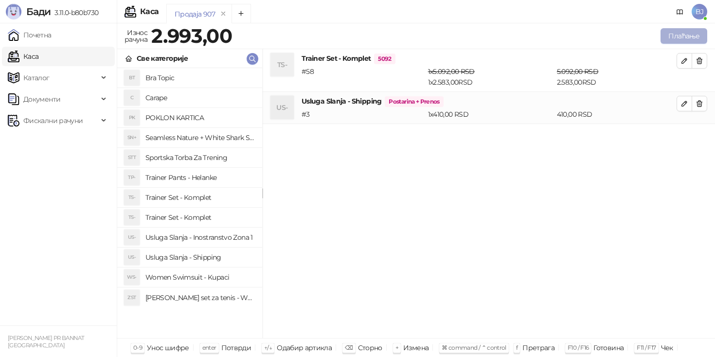
click at [670, 38] on button "Плаћање" at bounding box center [683, 36] width 47 height 16
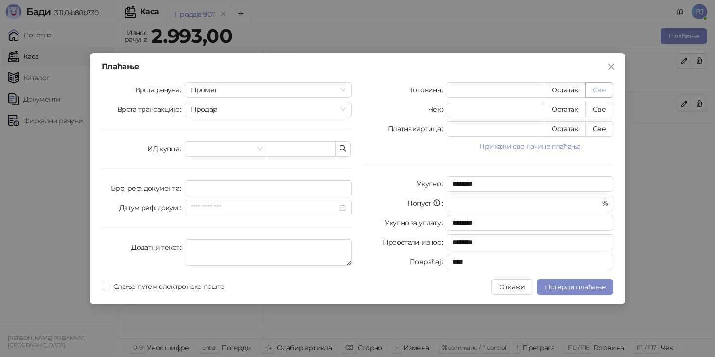
click at [607, 88] on button "Све" at bounding box center [599, 90] width 28 height 16
type input "****"
click at [571, 286] on span "Потврди плаћање" at bounding box center [575, 287] width 61 height 9
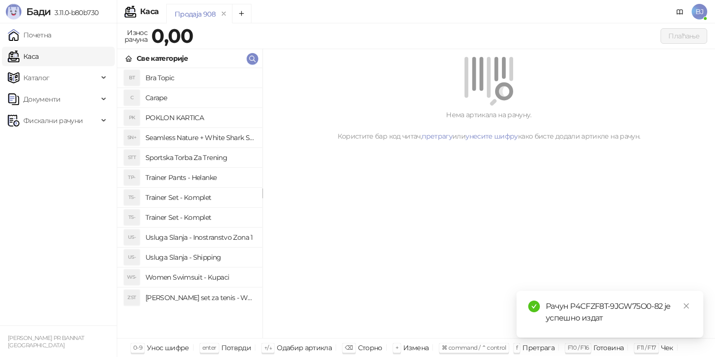
click at [192, 204] on h4 "Trainer Set - Komplet" at bounding box center [199, 198] width 109 height 16
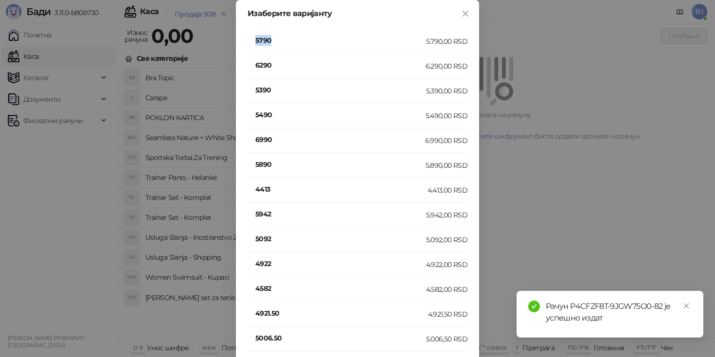
click at [262, 38] on h4 "5790" at bounding box center [340, 40] width 171 height 11
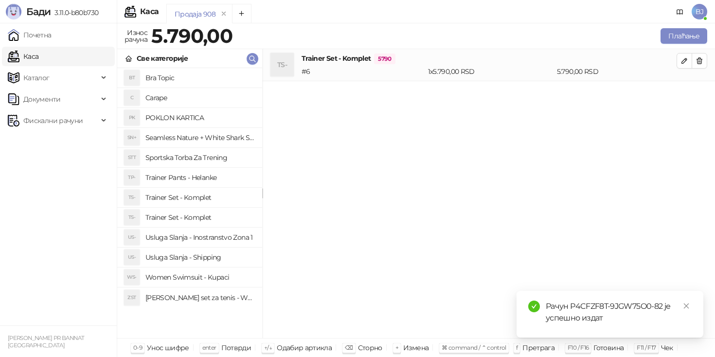
click at [203, 266] on li "US- Usluga Slanja - Shipping" at bounding box center [189, 257] width 145 height 20
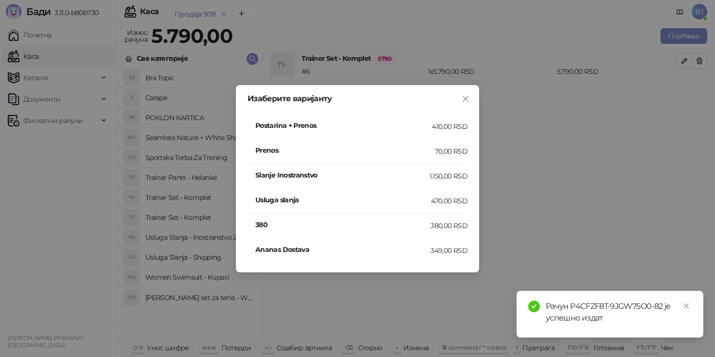
click at [374, 128] on h4 "Postarina + Prenos" at bounding box center [343, 125] width 177 height 11
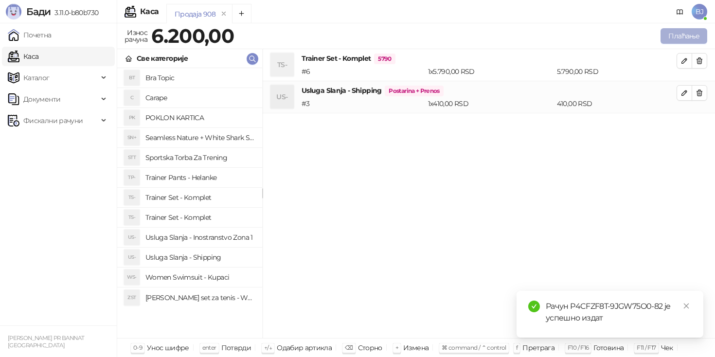
click at [698, 36] on button "Плаћање" at bounding box center [683, 36] width 47 height 16
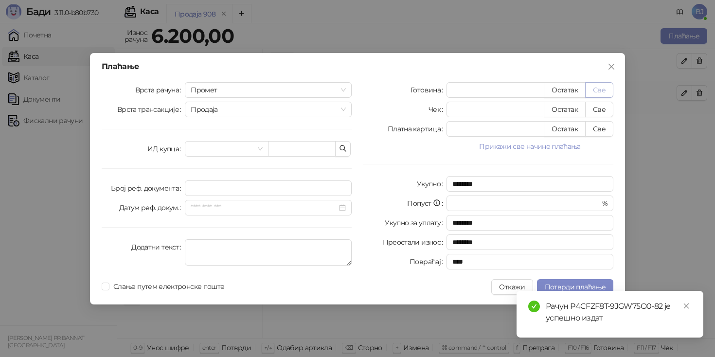
click at [607, 85] on button "Све" at bounding box center [599, 90] width 28 height 16
type input "****"
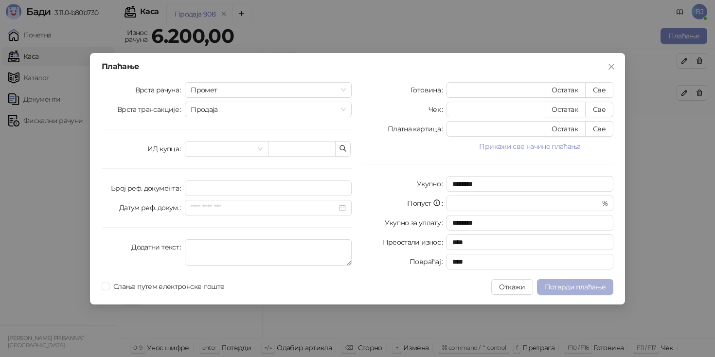
click at [576, 285] on span "Потврди плаћање" at bounding box center [575, 287] width 61 height 9
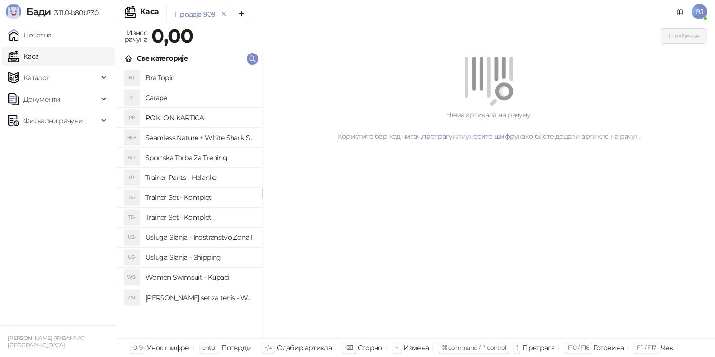
click at [201, 201] on h4 "Trainer Set - Komplet" at bounding box center [199, 198] width 109 height 16
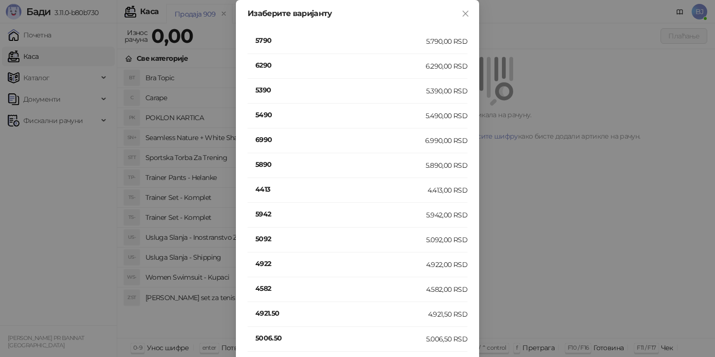
scroll to position [184, 0]
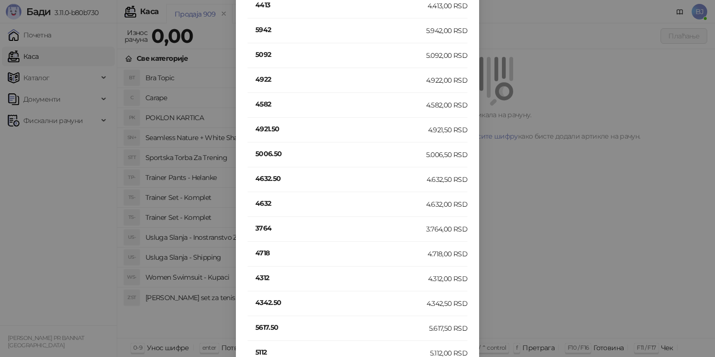
click at [263, 253] on h4 "4718" at bounding box center [341, 252] width 172 height 11
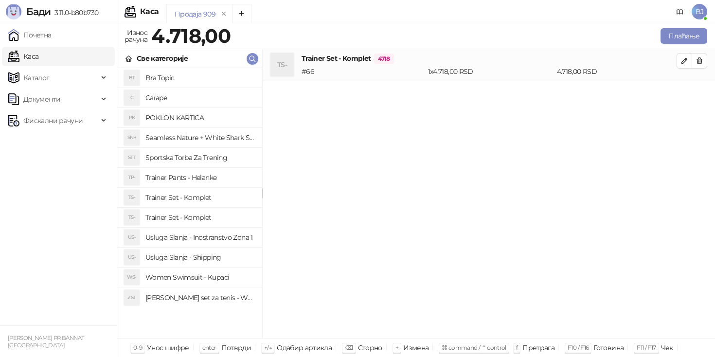
scroll to position [0, 0]
click at [678, 58] on button "button" at bounding box center [684, 61] width 16 height 16
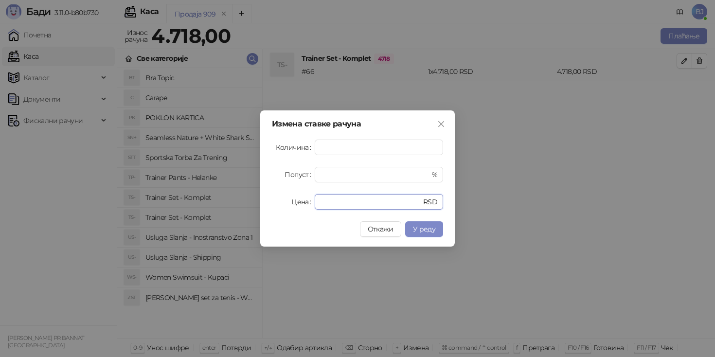
drag, startPoint x: 347, startPoint y: 203, endPoint x: 286, endPoint y: 203, distance: 60.8
click at [286, 203] on div "Цена **** RSD" at bounding box center [357, 202] width 171 height 16
type input "****"
click at [428, 223] on button "У реду" at bounding box center [424, 229] width 38 height 16
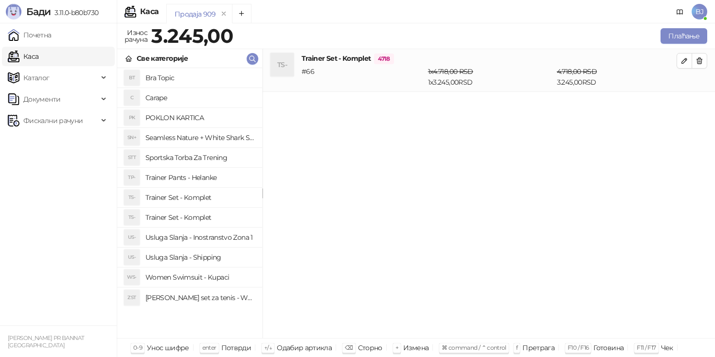
click at [211, 262] on h4 "Usluga Slanja - Shipping" at bounding box center [199, 257] width 109 height 16
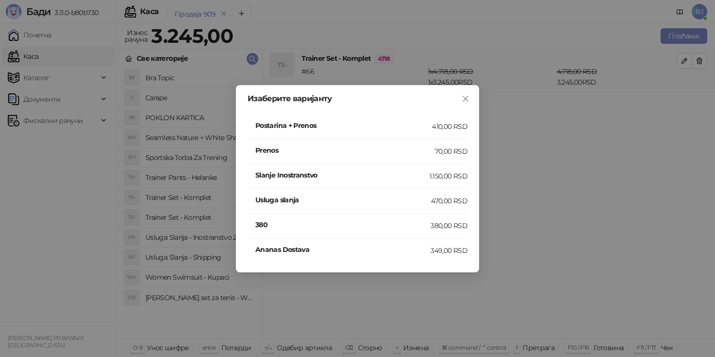
click at [409, 131] on div "Postarina + Prenos" at bounding box center [343, 126] width 177 height 13
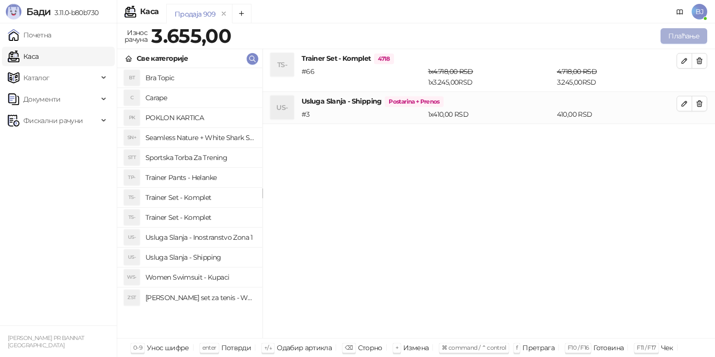
click at [689, 35] on button "Плаћање" at bounding box center [683, 36] width 47 height 16
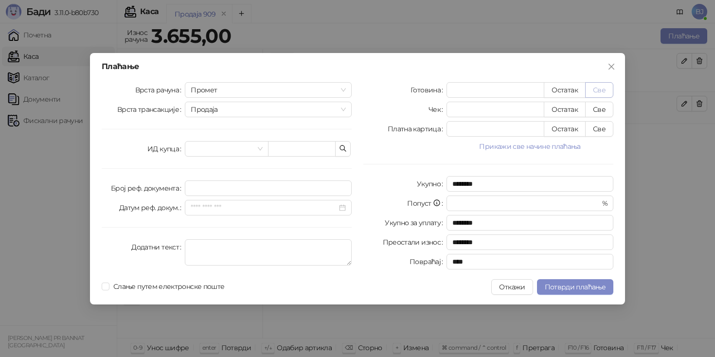
click at [606, 92] on button "Све" at bounding box center [599, 90] width 28 height 16
type input "****"
click at [573, 282] on button "Потврди плаћање" at bounding box center [575, 287] width 76 height 16
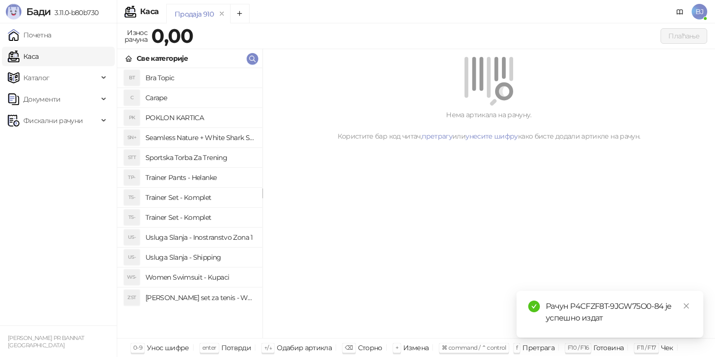
click at [193, 223] on h4 "Trainer Set - Komplet" at bounding box center [199, 218] width 109 height 16
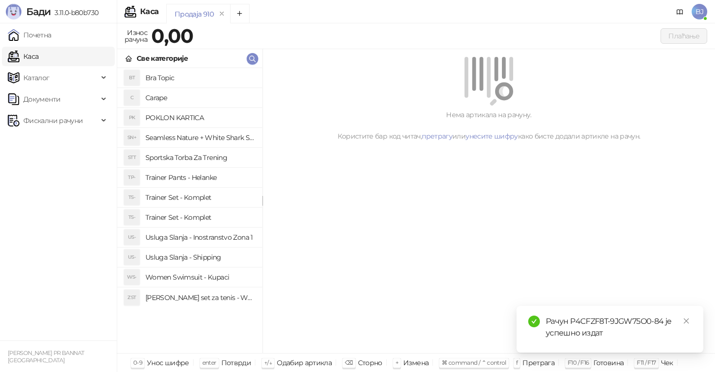
click at [211, 214] on h4 "Trainer Set - Komplet" at bounding box center [199, 218] width 109 height 16
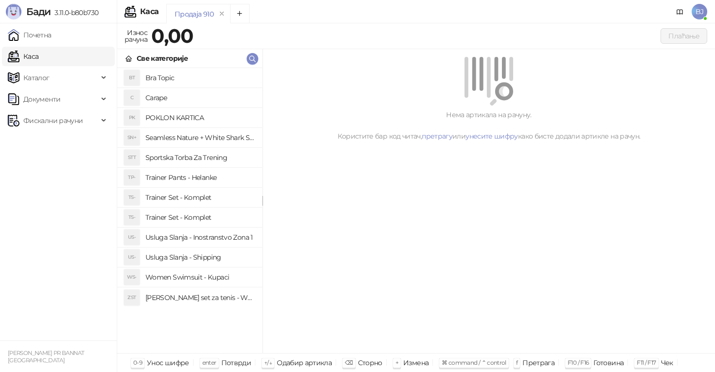
click at [228, 201] on h4 "Trainer Set - Komplet" at bounding box center [199, 198] width 109 height 16
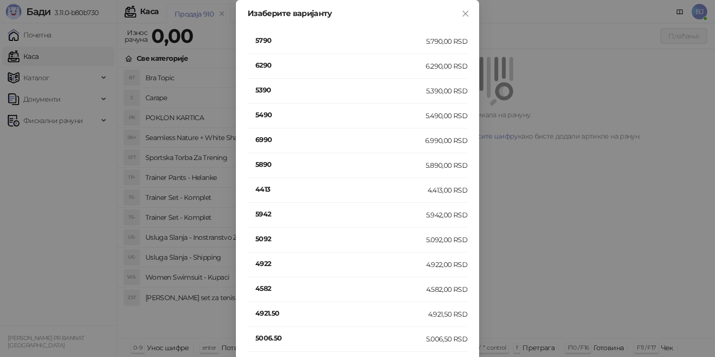
scroll to position [184, 0]
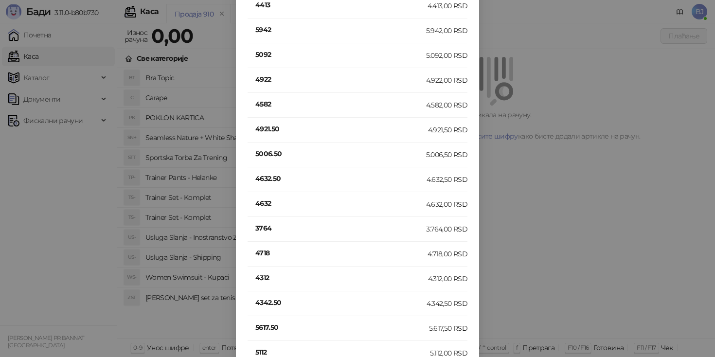
click at [263, 204] on h4 "4632" at bounding box center [340, 203] width 171 height 11
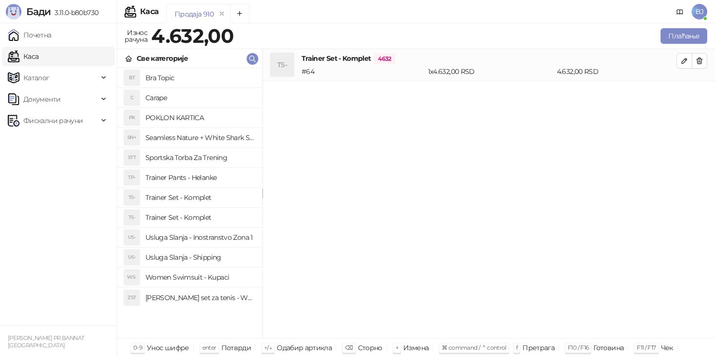
scroll to position [0, 0]
click at [217, 278] on h4 "Women Swimsuit - Kupaci" at bounding box center [199, 277] width 109 height 16
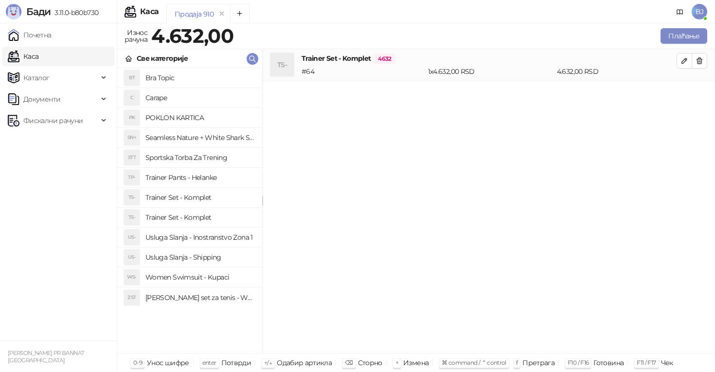
click at [219, 259] on h4 "Usluga Slanja - Shipping" at bounding box center [199, 257] width 109 height 16
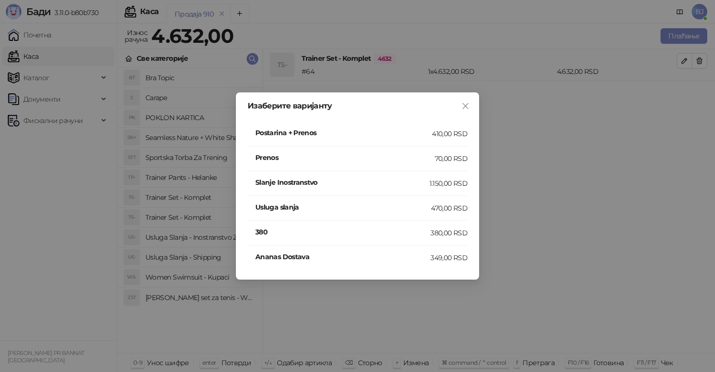
click at [434, 133] on div "410,00 RSD" at bounding box center [449, 133] width 35 height 11
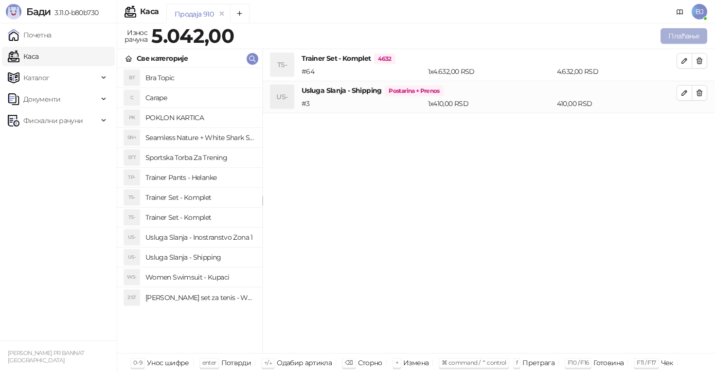
click at [681, 39] on button "Плаћање" at bounding box center [683, 36] width 47 height 16
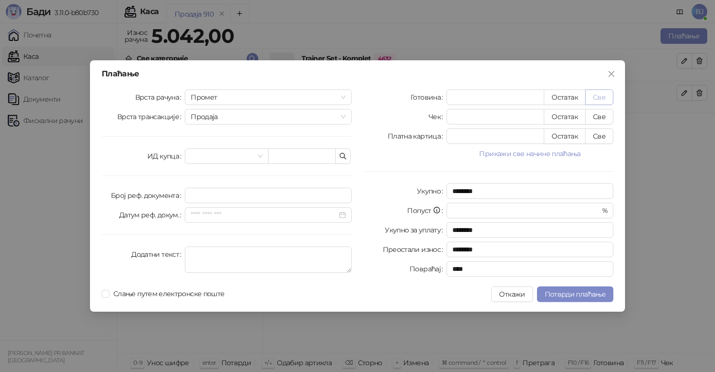
click at [602, 94] on button "Све" at bounding box center [599, 97] width 28 height 16
type input "****"
click at [580, 292] on span "Потврди плаћање" at bounding box center [575, 294] width 61 height 9
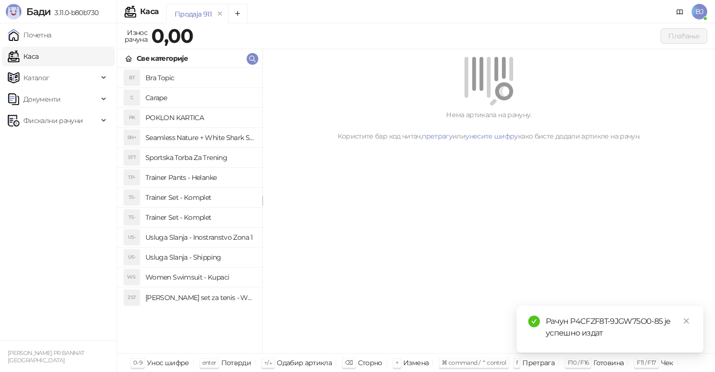
click at [222, 178] on h4 "Trainer Pants - Helanke" at bounding box center [199, 178] width 109 height 16
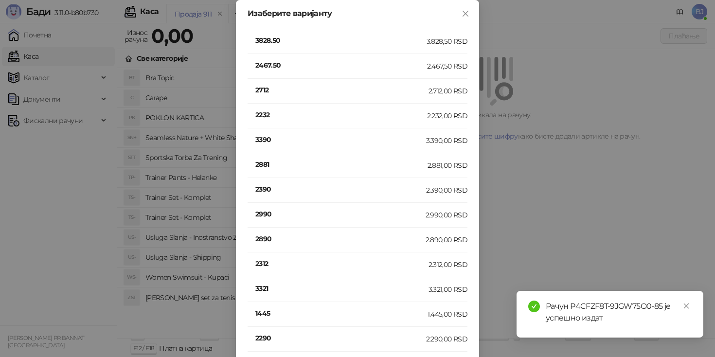
scroll to position [209, 0]
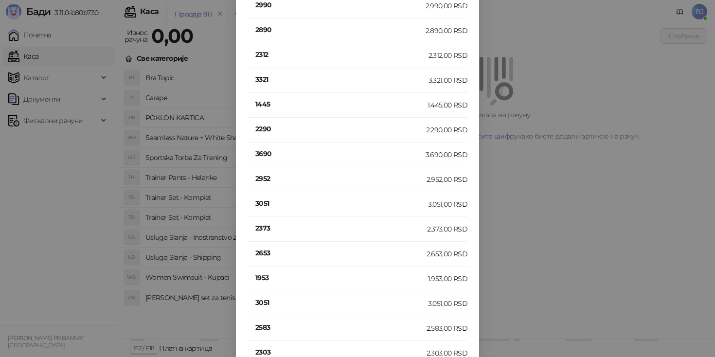
click at [269, 179] on h4 "2952" at bounding box center [340, 178] width 171 height 11
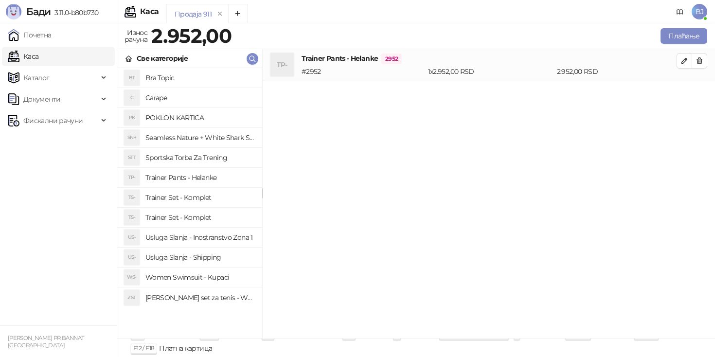
click at [211, 260] on h4 "Usluga Slanja - Shipping" at bounding box center [199, 257] width 109 height 16
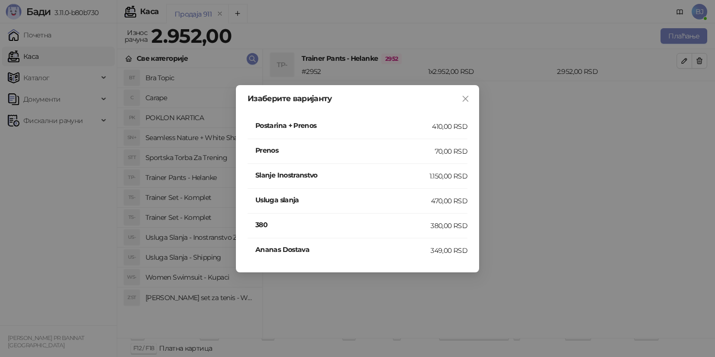
scroll to position [0, 0]
click at [434, 127] on div "410,00 RSD" at bounding box center [449, 126] width 35 height 11
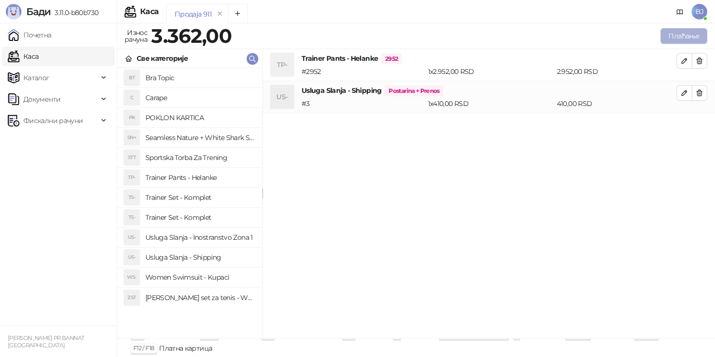
click at [672, 36] on button "Плаћање" at bounding box center [683, 36] width 47 height 16
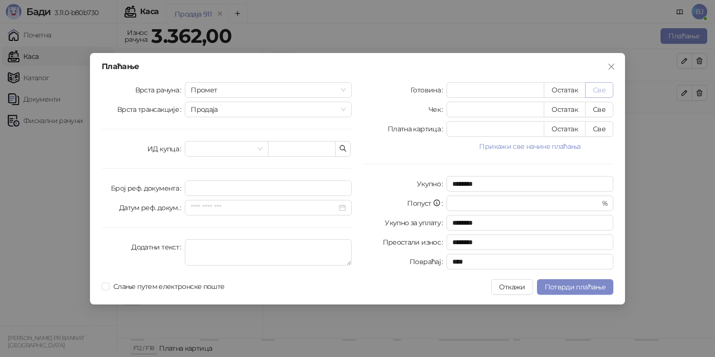
click at [600, 87] on button "Све" at bounding box center [599, 90] width 28 height 16
type input "****"
click at [583, 287] on span "Потврди плаћање" at bounding box center [575, 287] width 61 height 9
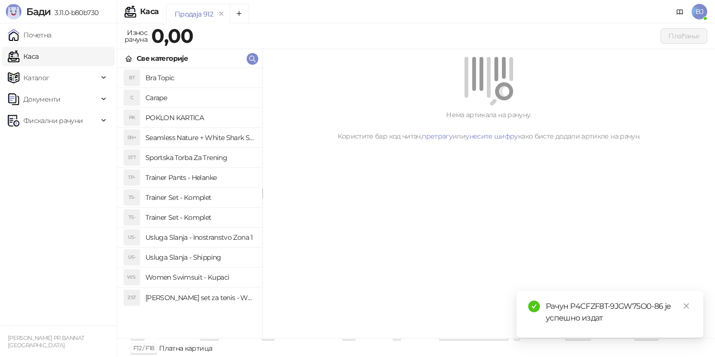
click at [200, 196] on h4 "Trainer Set - Komplet" at bounding box center [199, 198] width 109 height 16
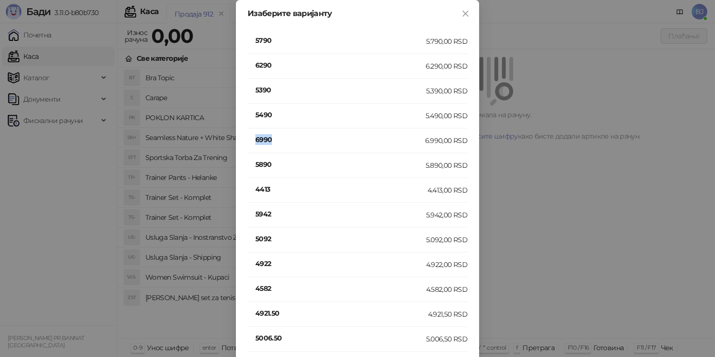
click at [261, 142] on h4 "6990" at bounding box center [340, 139] width 170 height 11
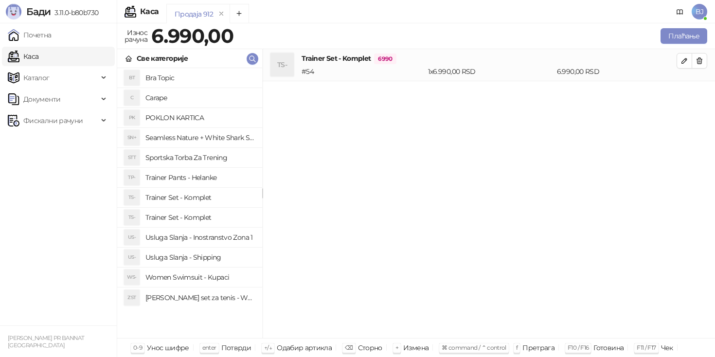
click at [217, 264] on h4 "Usluga Slanja - Shipping" at bounding box center [199, 257] width 109 height 16
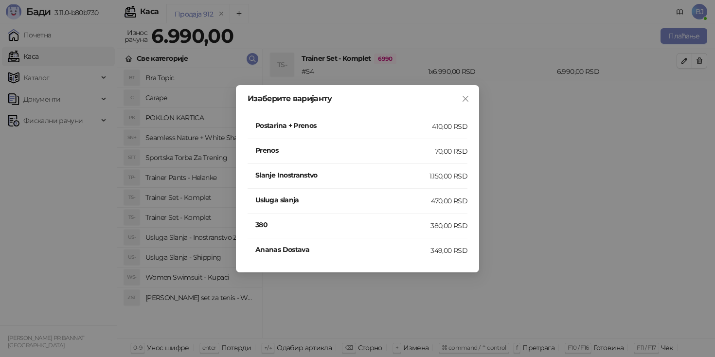
click at [418, 127] on h4 "Postarina + Prenos" at bounding box center [343, 125] width 177 height 11
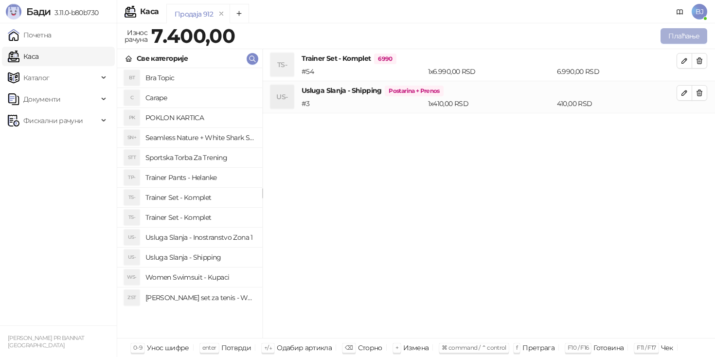
click at [684, 35] on button "Плаћање" at bounding box center [683, 36] width 47 height 16
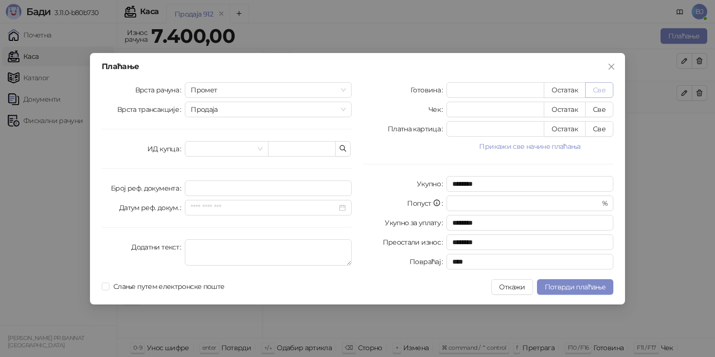
click at [600, 91] on button "Све" at bounding box center [599, 90] width 28 height 16
type input "****"
click at [590, 284] on span "Потврди плаћање" at bounding box center [575, 287] width 61 height 9
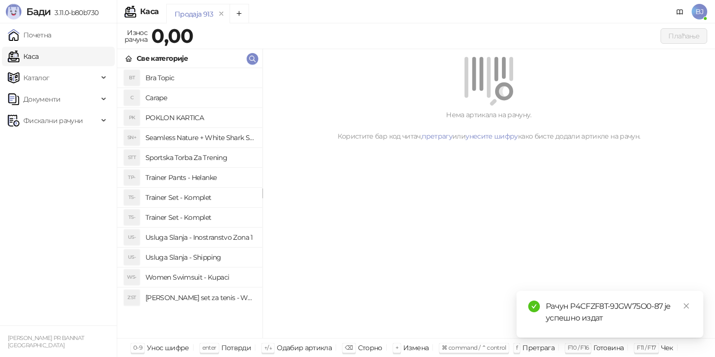
click at [211, 180] on h4 "Trainer Pants - Helanke" at bounding box center [199, 178] width 109 height 16
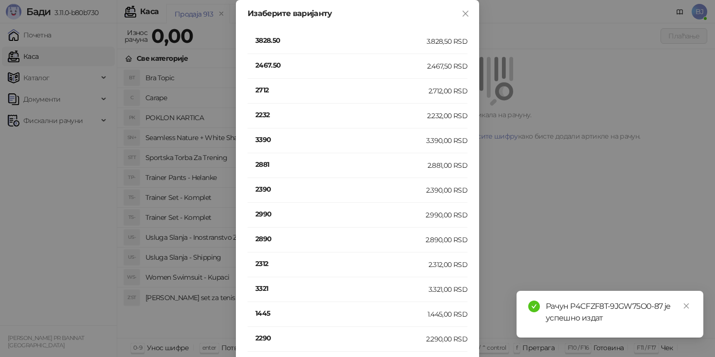
click at [269, 141] on h4 "3390" at bounding box center [340, 139] width 171 height 11
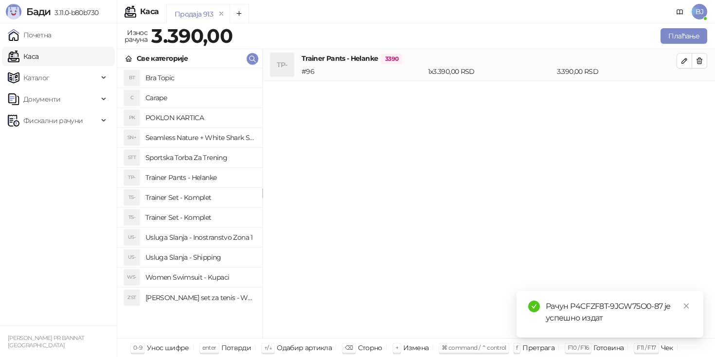
click at [204, 275] on h4 "Women Swimsuit - Kupaci" at bounding box center [199, 277] width 109 height 16
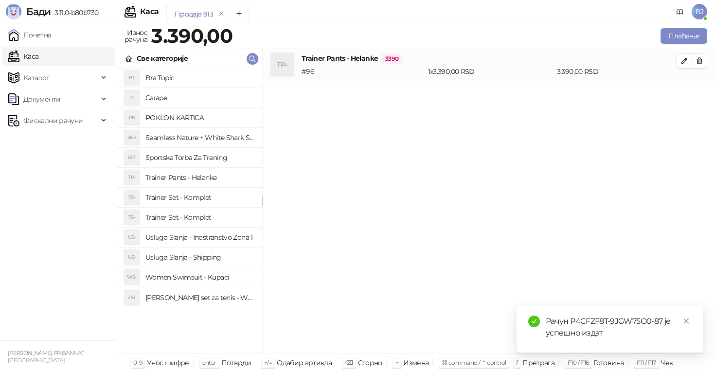
click at [217, 260] on h4 "Usluga Slanja - Shipping" at bounding box center [199, 257] width 109 height 16
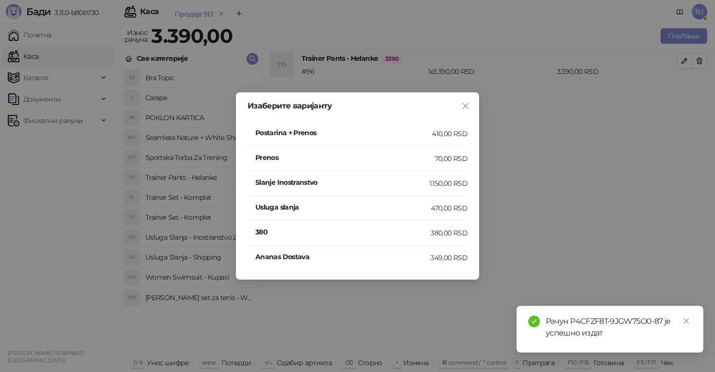
click at [397, 136] on h4 "Postarina + Prenos" at bounding box center [343, 132] width 177 height 11
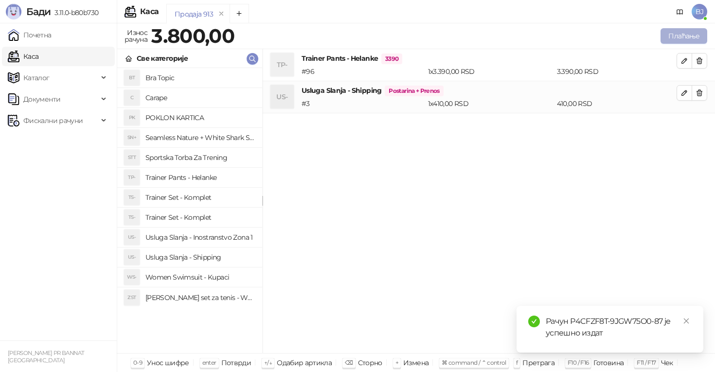
click at [680, 38] on button "Плаћање" at bounding box center [683, 36] width 47 height 16
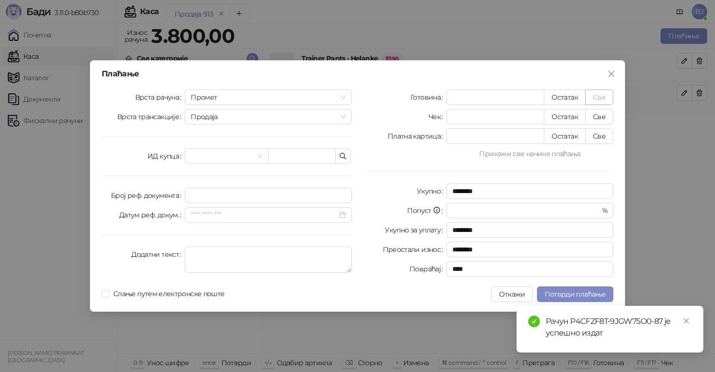
click at [607, 95] on button "Све" at bounding box center [599, 97] width 28 height 16
type input "****"
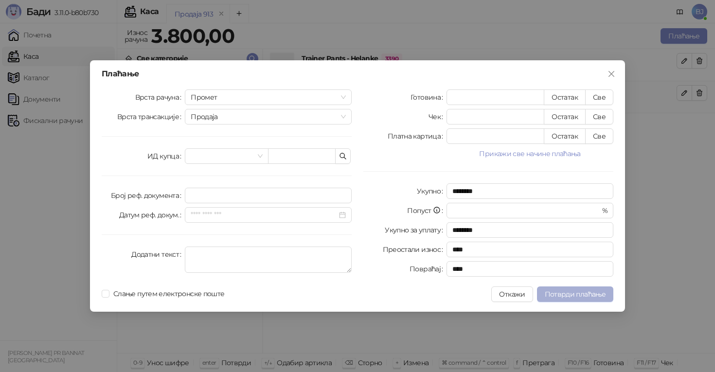
click at [570, 293] on span "Потврди плаћање" at bounding box center [575, 294] width 61 height 9
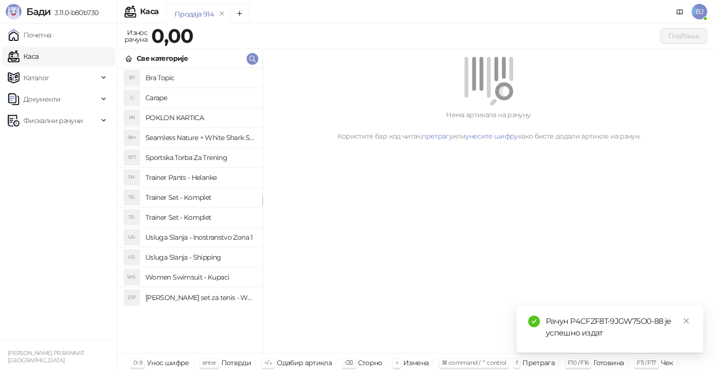
click at [208, 219] on h4 "Trainer Set - Komplet" at bounding box center [199, 218] width 109 height 16
click at [210, 197] on h4 "Trainer Set - Komplet" at bounding box center [199, 198] width 109 height 16
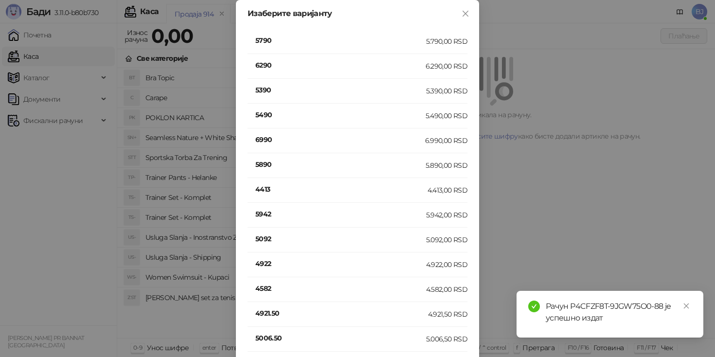
scroll to position [184, 0]
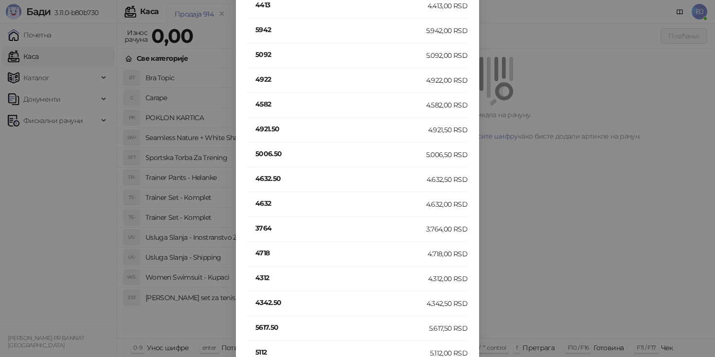
click at [260, 204] on h4 "4632" at bounding box center [340, 203] width 171 height 11
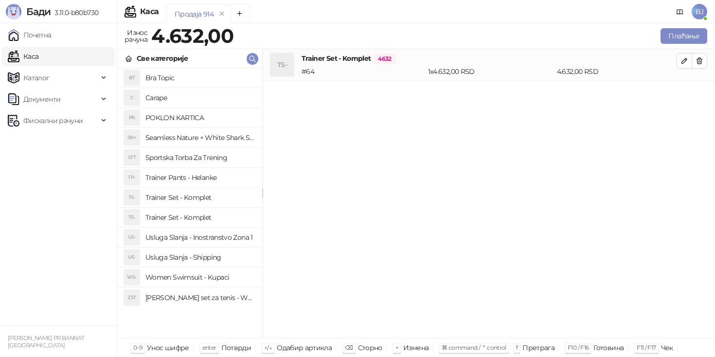
scroll to position [0, 0]
click at [217, 257] on h4 "Usluga Slanja - Shipping" at bounding box center [199, 257] width 109 height 16
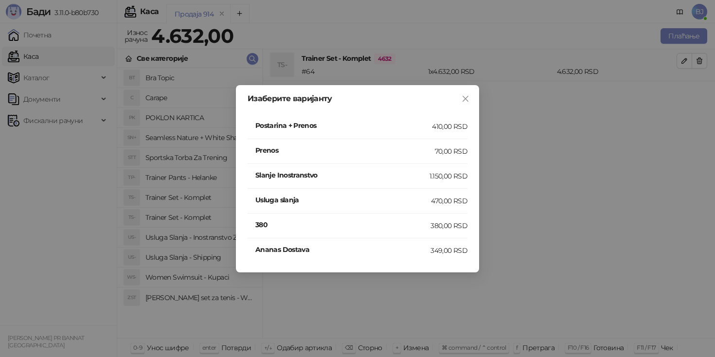
click at [439, 134] on li "Postarina + Prenos 410,00 RSD" at bounding box center [357, 126] width 220 height 25
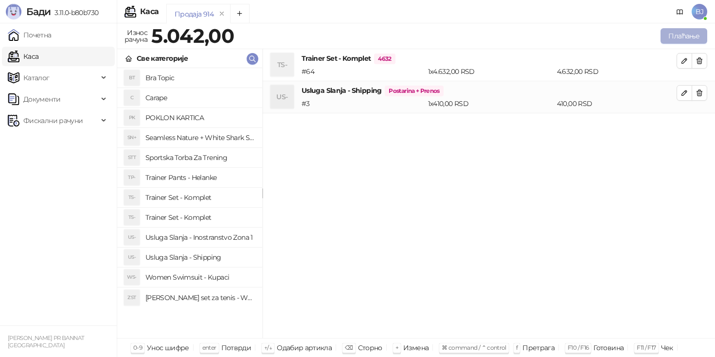
click at [688, 35] on button "Плаћање" at bounding box center [683, 36] width 47 height 16
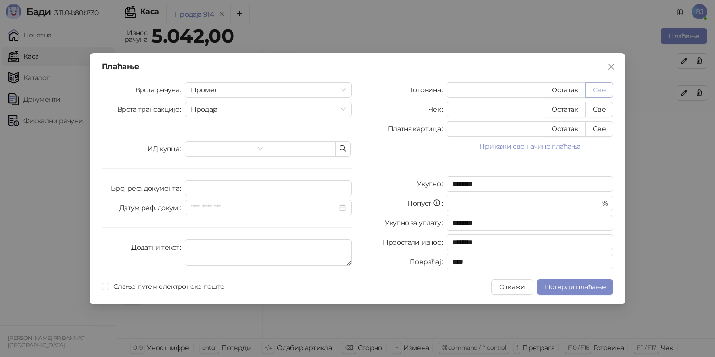
click at [605, 89] on button "Све" at bounding box center [599, 90] width 28 height 16
type input "****"
click at [576, 289] on span "Потврди плаћање" at bounding box center [575, 287] width 61 height 9
